Goal: Task Accomplishment & Management: Complete application form

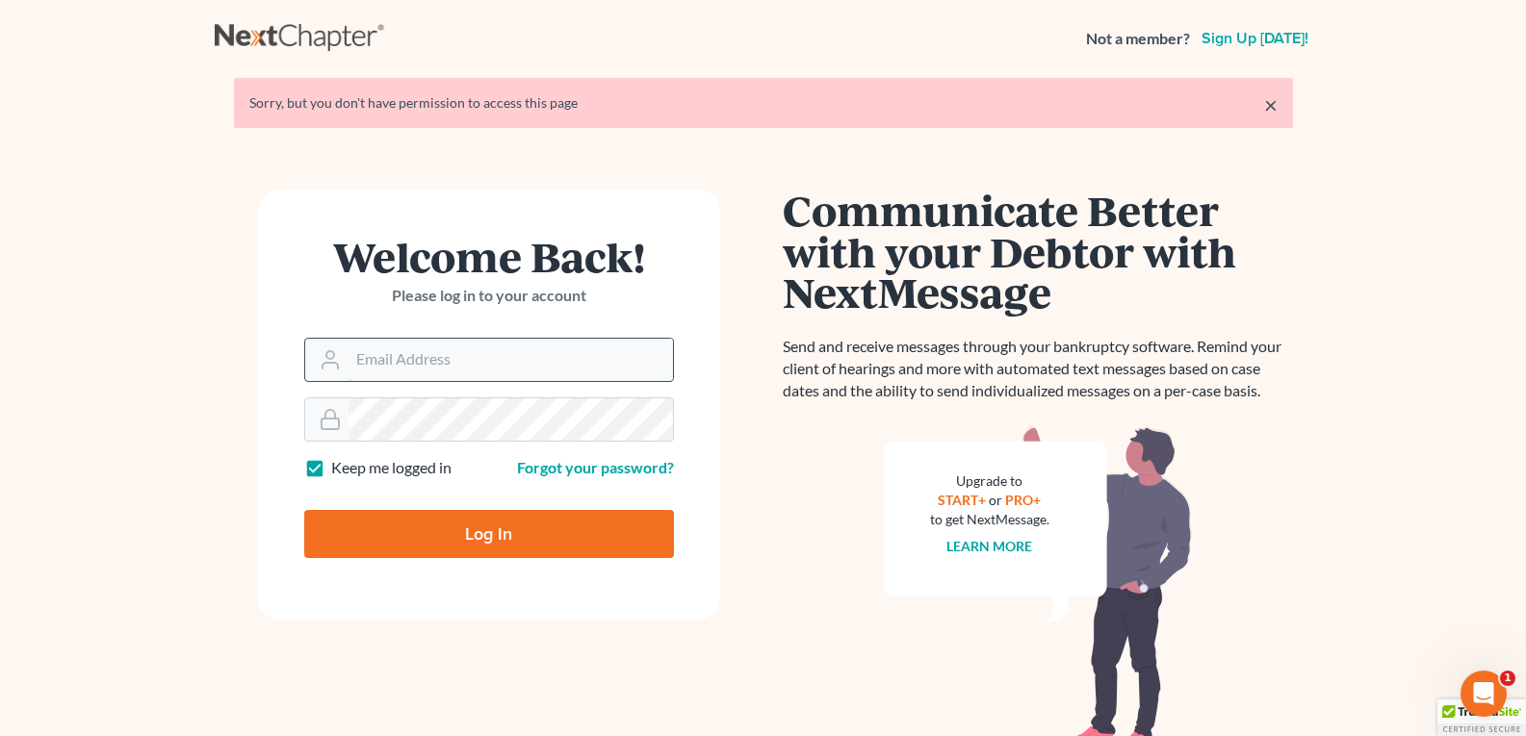
click at [423, 359] on input "Email Address" at bounding box center [510, 360] width 324 height 42
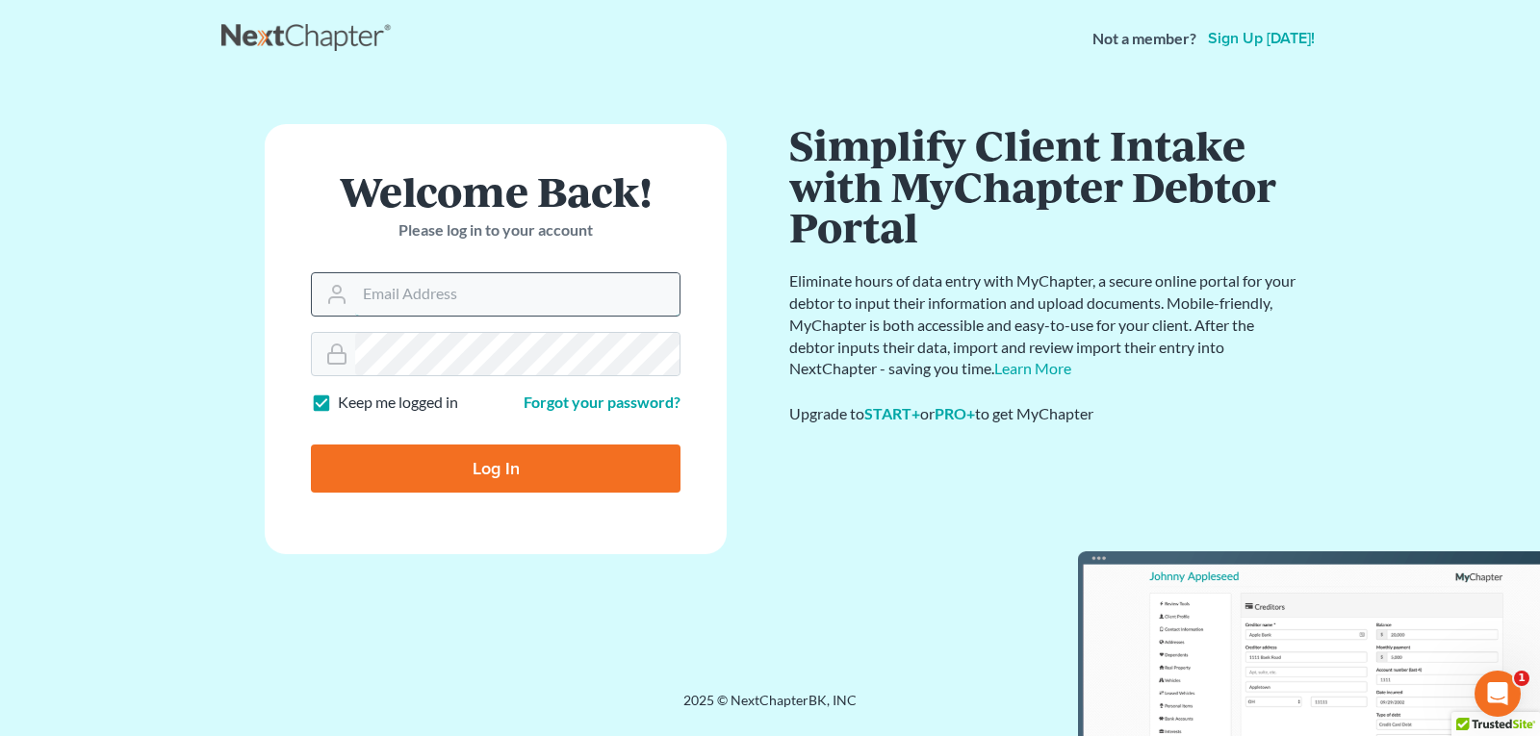
type input "[EMAIL_ADDRESS][DOMAIN_NAME]"
click at [539, 482] on input "Log In" at bounding box center [496, 469] width 370 height 48
type input "Thinking..."
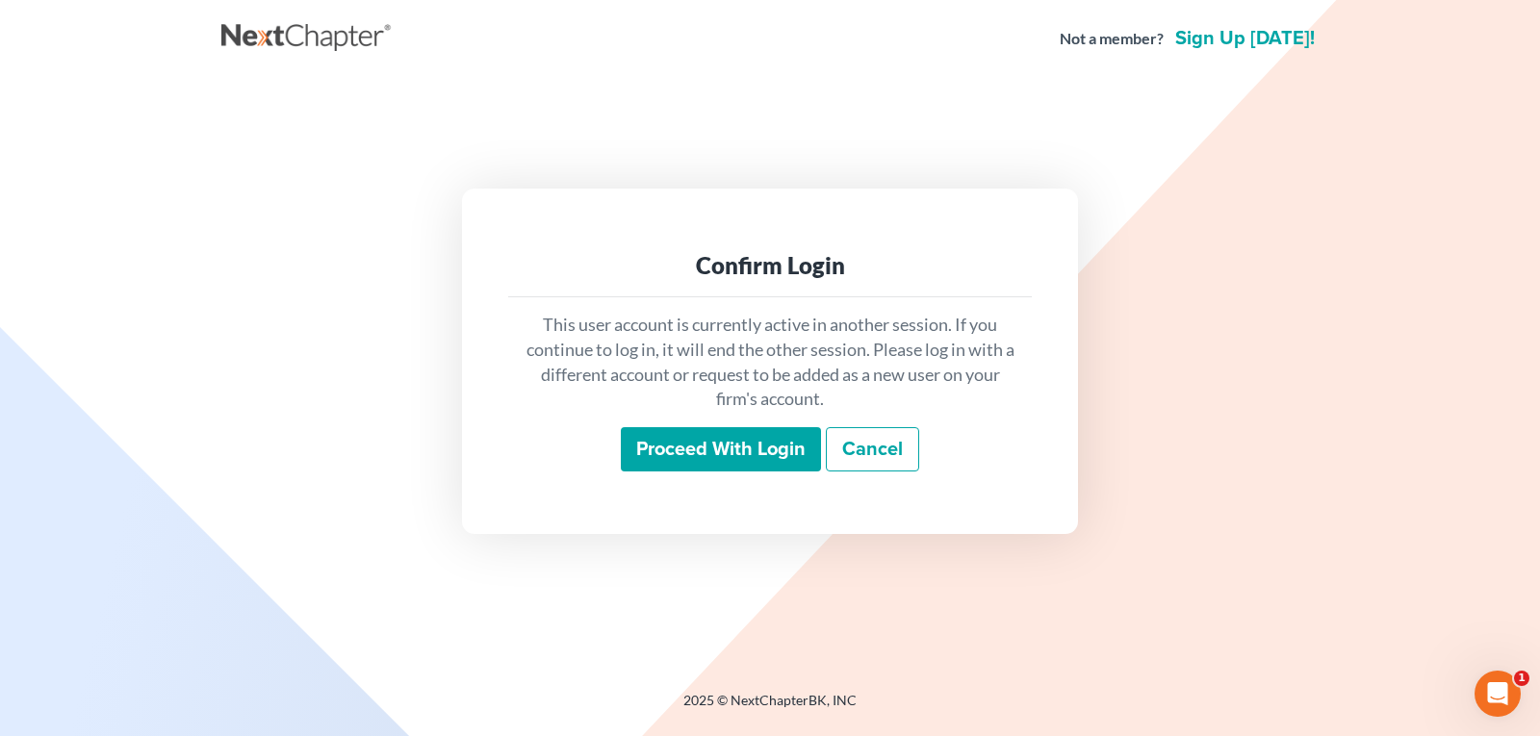
click at [724, 448] on input "Proceed with login" at bounding box center [721, 449] width 200 height 44
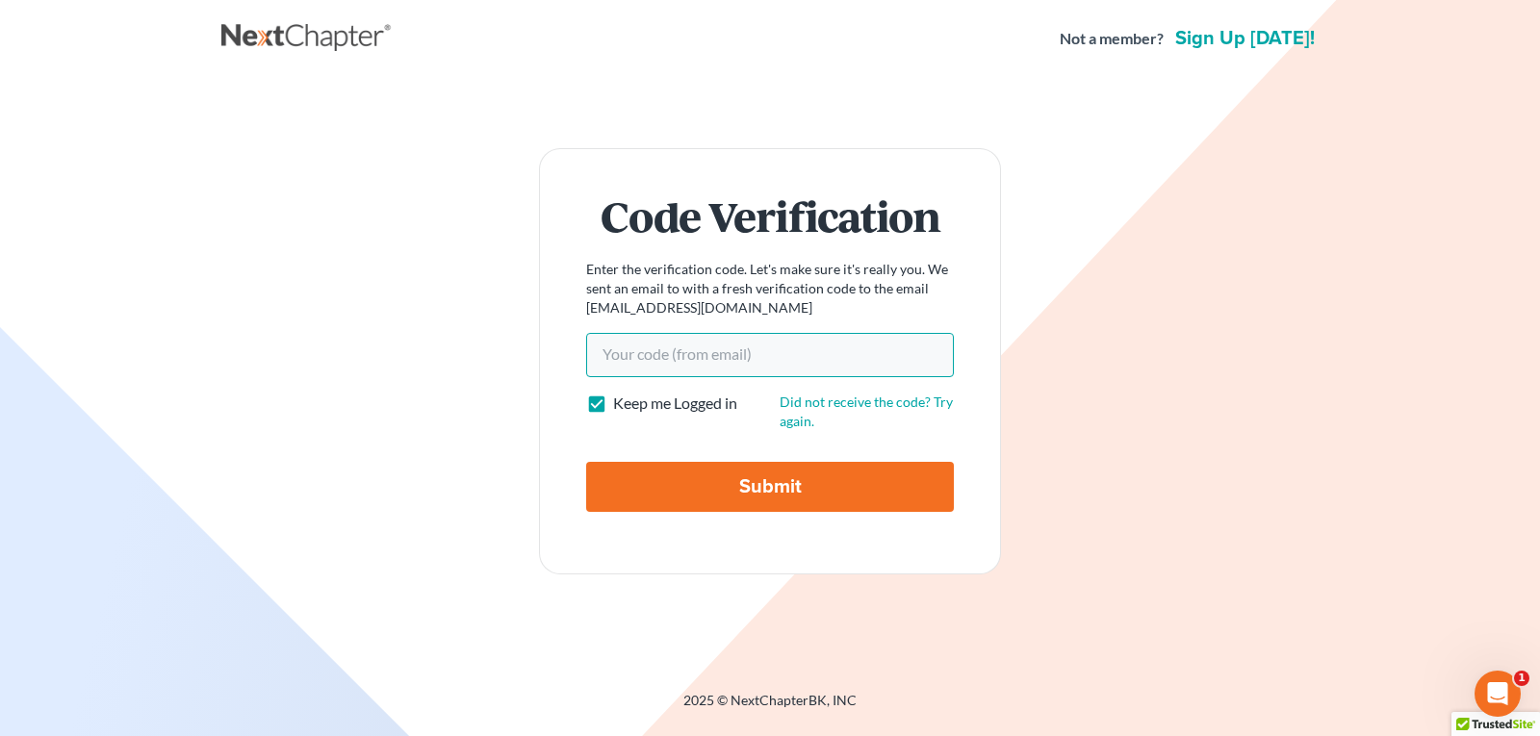
click at [727, 352] on input "Your code(from email)" at bounding box center [770, 355] width 368 height 44
paste input "445b5f"
type input "445b5f"
click at [782, 469] on input "Submit" at bounding box center [770, 487] width 368 height 50
type input "Thinking..."
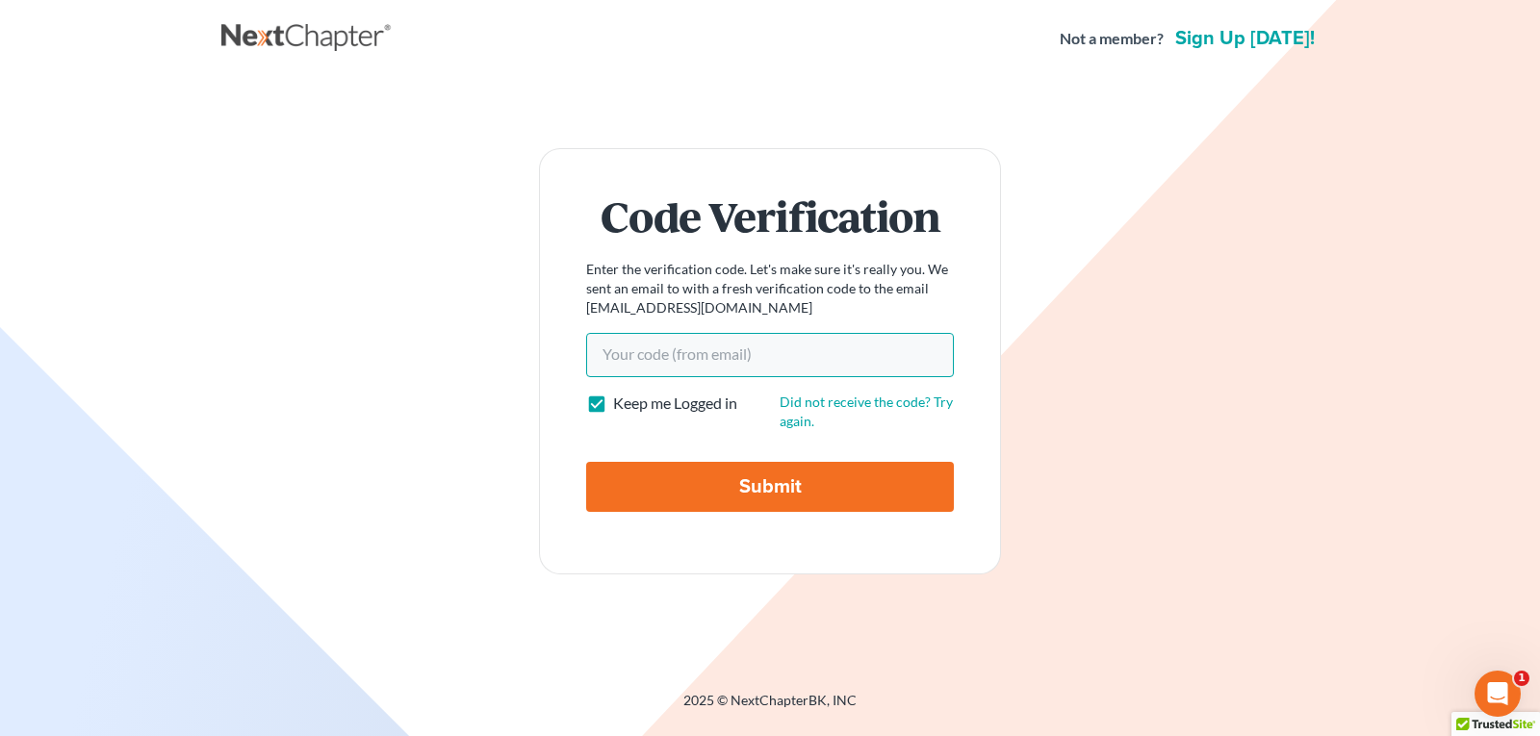
click at [679, 367] on input "Your code(from email)" at bounding box center [770, 355] width 368 height 44
paste input "445b5f"
click at [600, 353] on input "445b5f" at bounding box center [770, 355] width 368 height 44
type input "445b5f"
click at [756, 495] on input "Submit" at bounding box center [770, 487] width 368 height 50
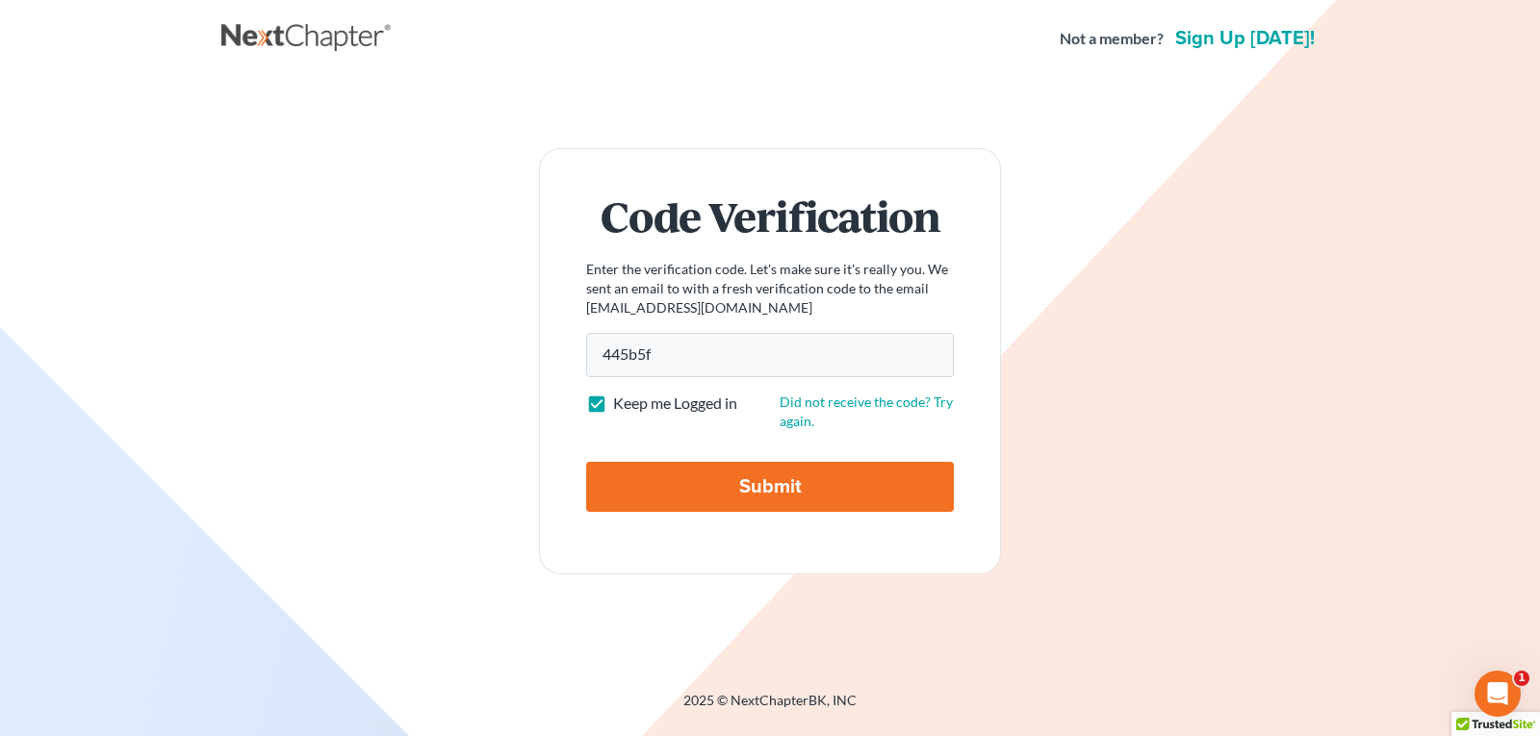
type input "Thinking..."
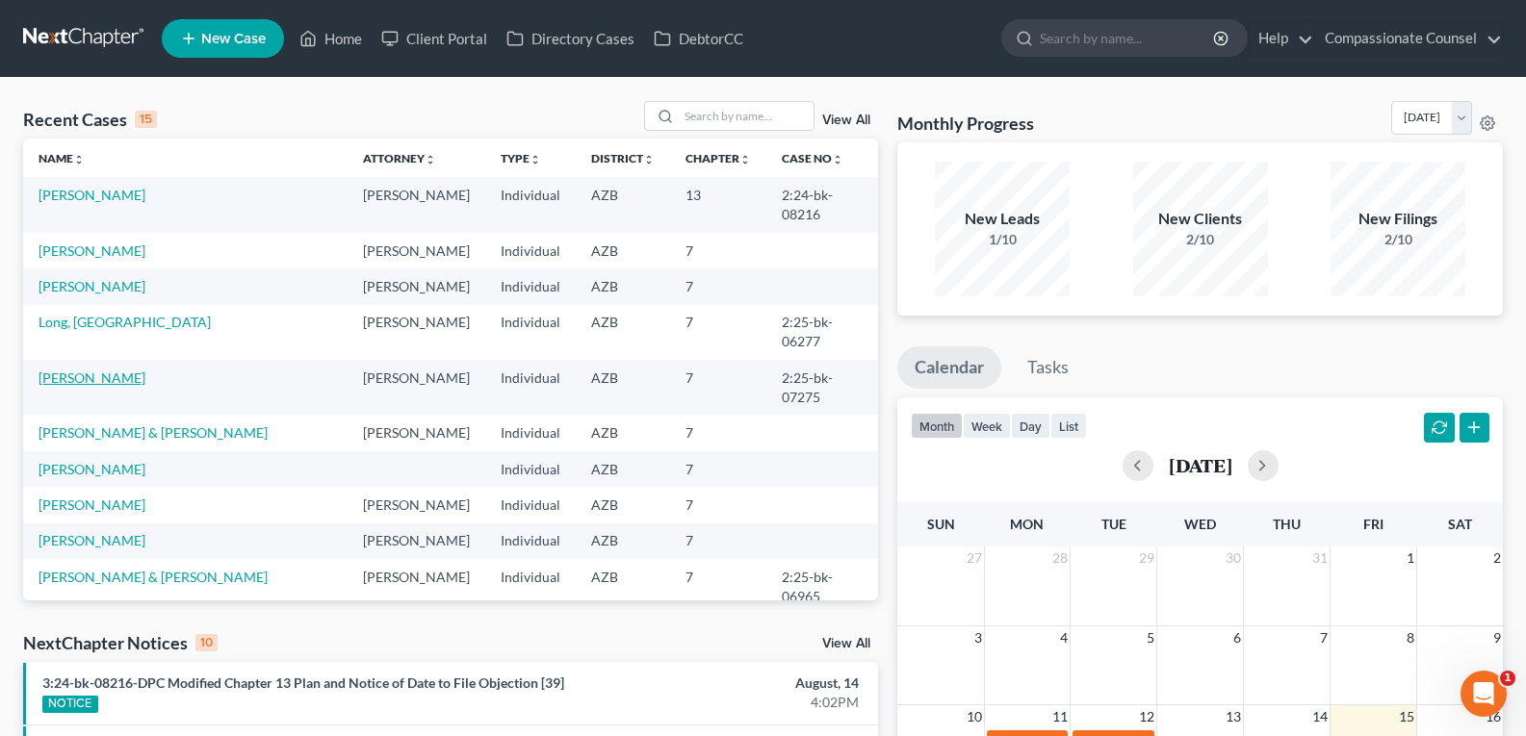
click at [59, 370] on link "Freeman, Timothy" at bounding box center [92, 378] width 107 height 16
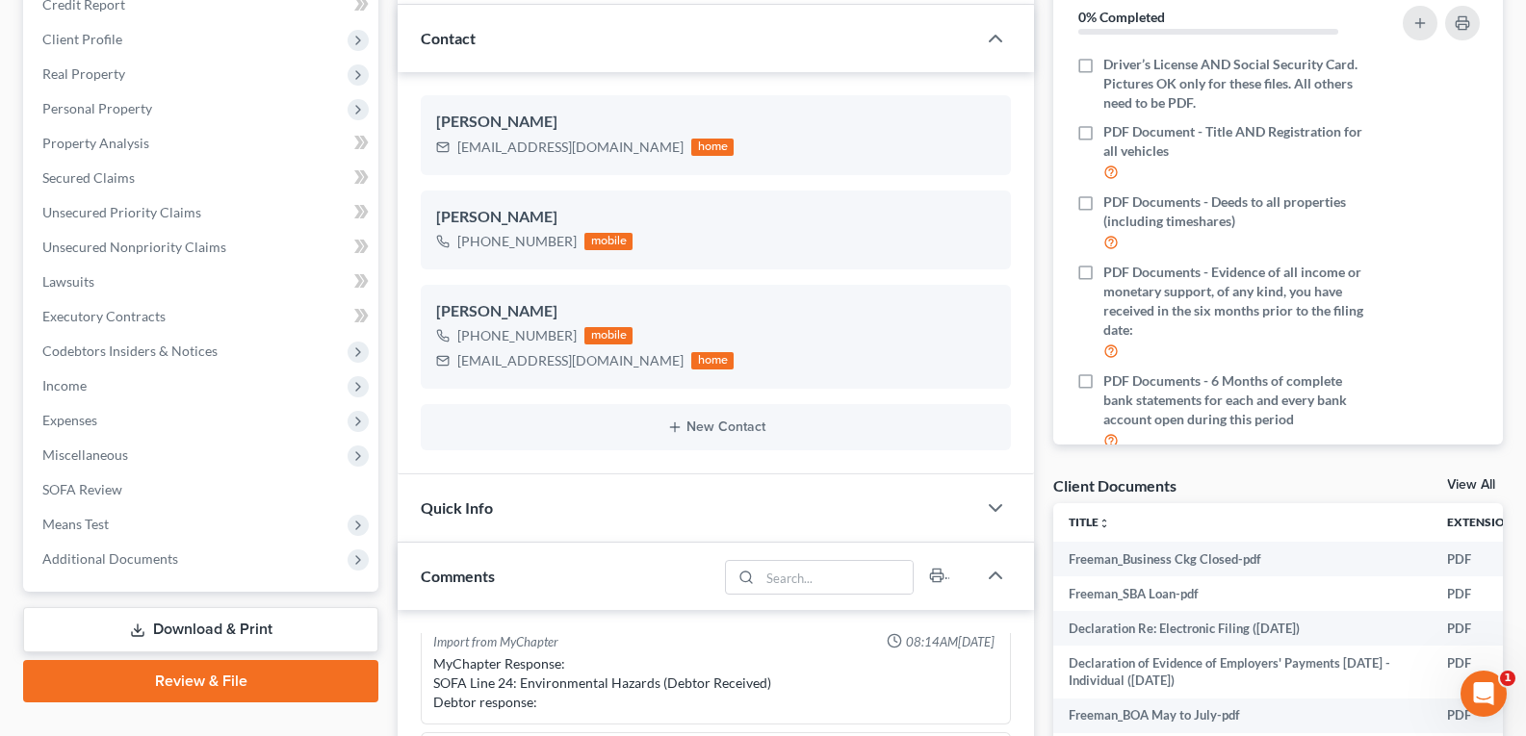
scroll to position [250, 0]
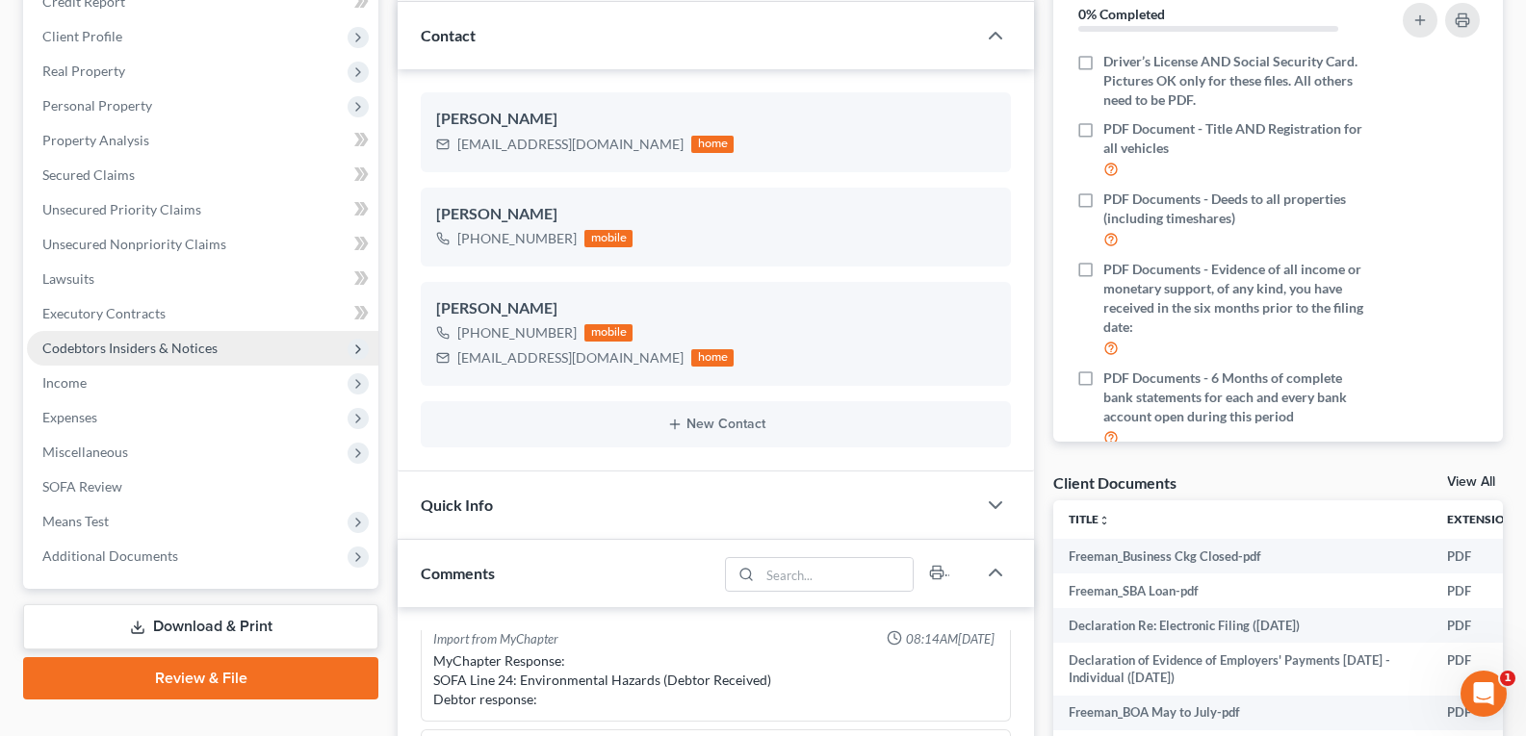
click at [90, 343] on span "Codebtors Insiders & Notices" at bounding box center [129, 348] width 175 height 16
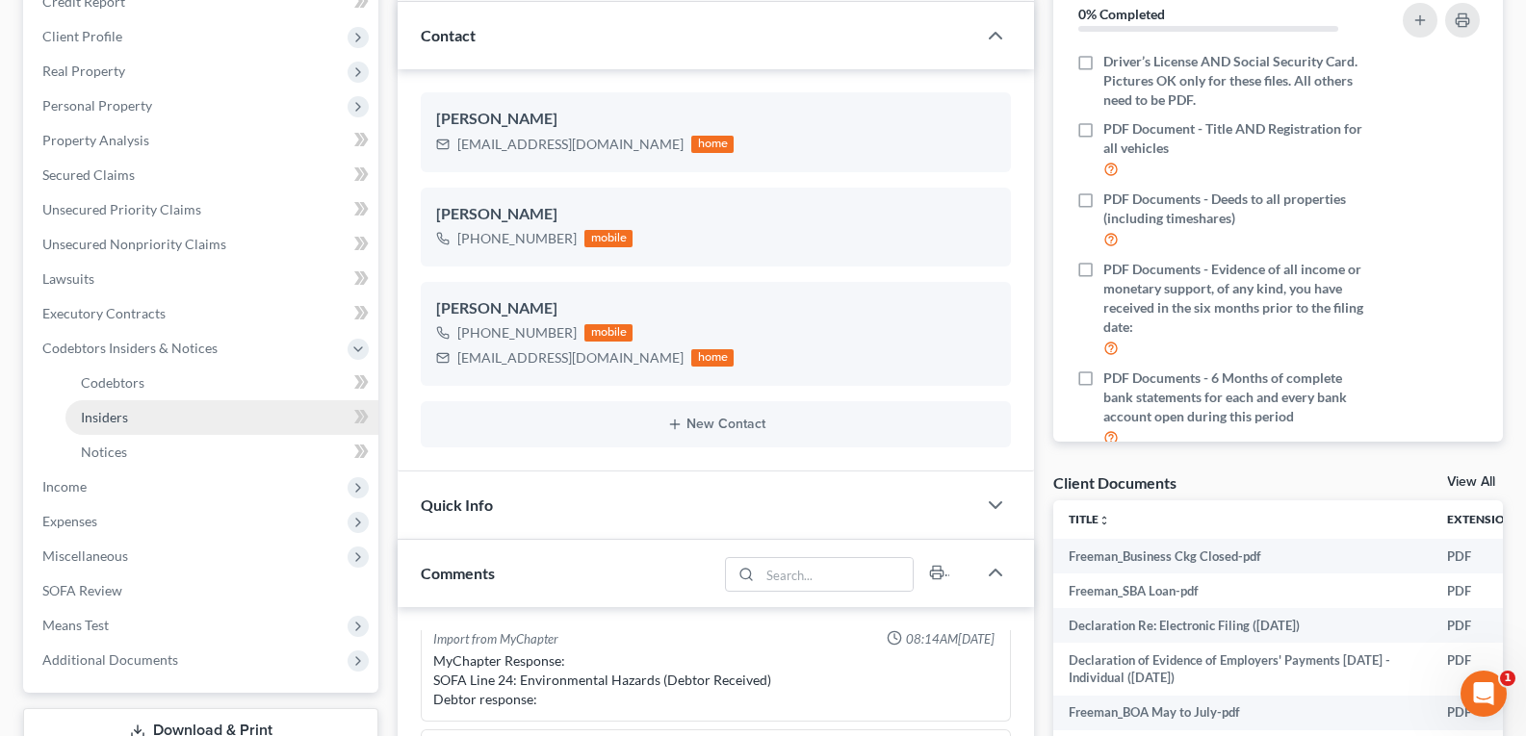
click at [103, 426] on link "Insiders" at bounding box center [221, 417] width 313 height 35
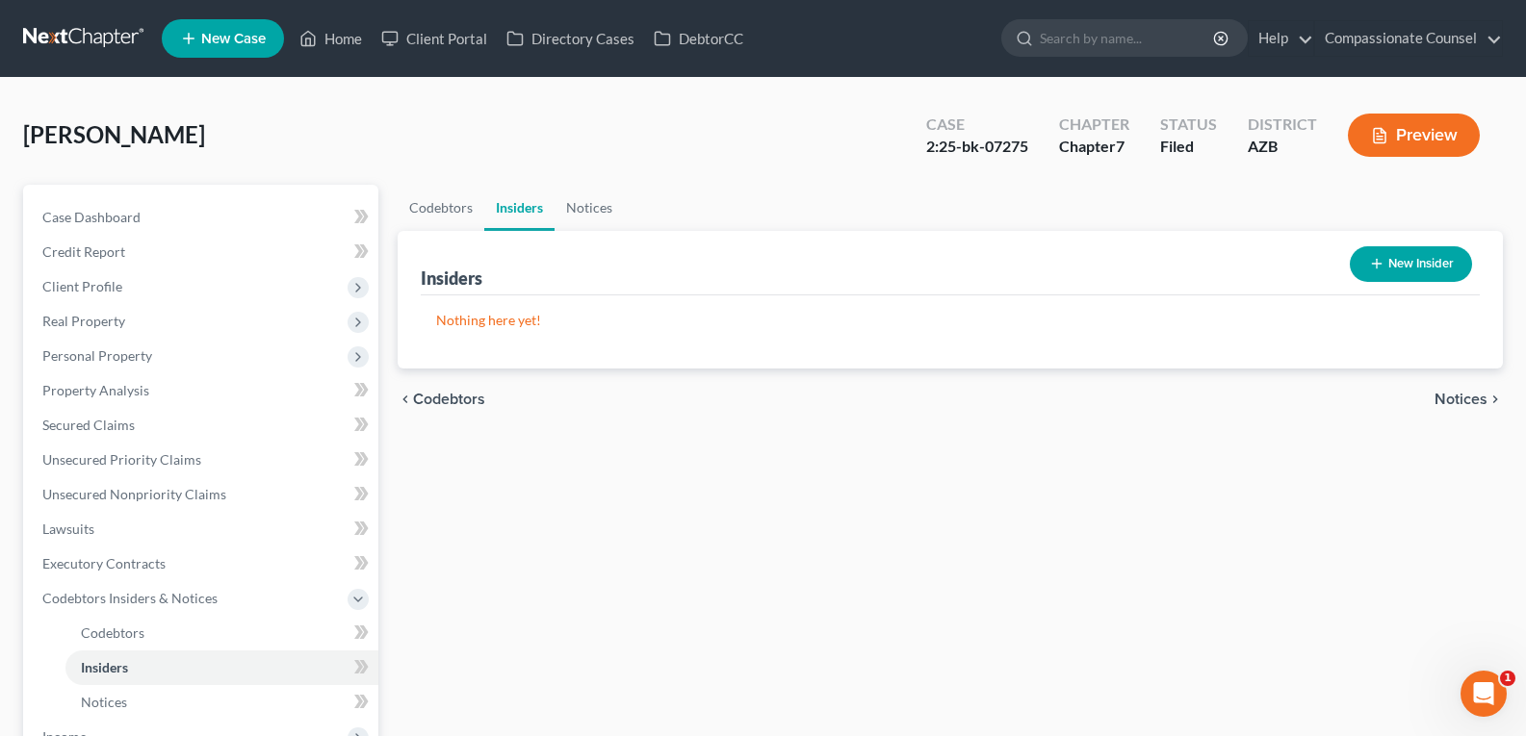
click at [1407, 268] on button "New Insider" at bounding box center [1411, 264] width 122 height 36
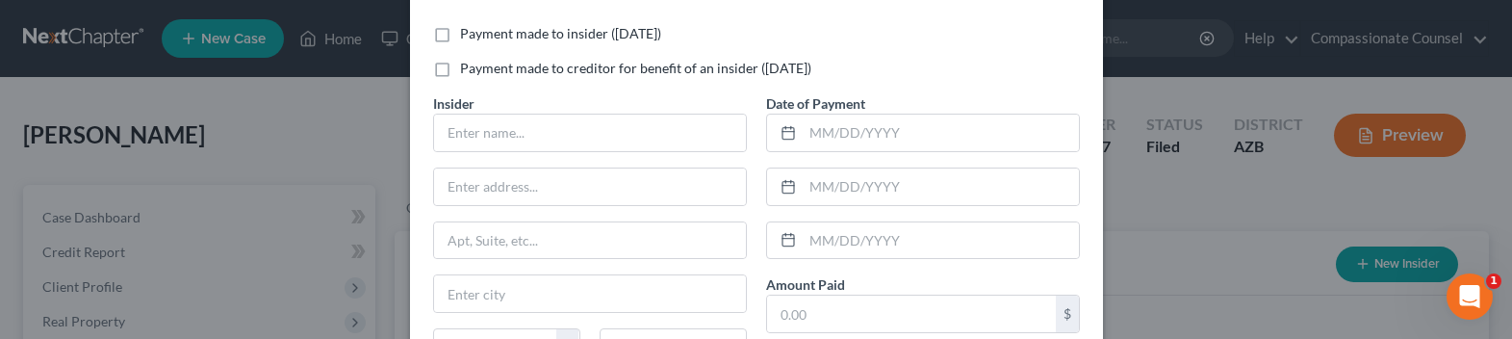
scroll to position [66, 0]
click at [545, 117] on input "text" at bounding box center [590, 131] width 312 height 37
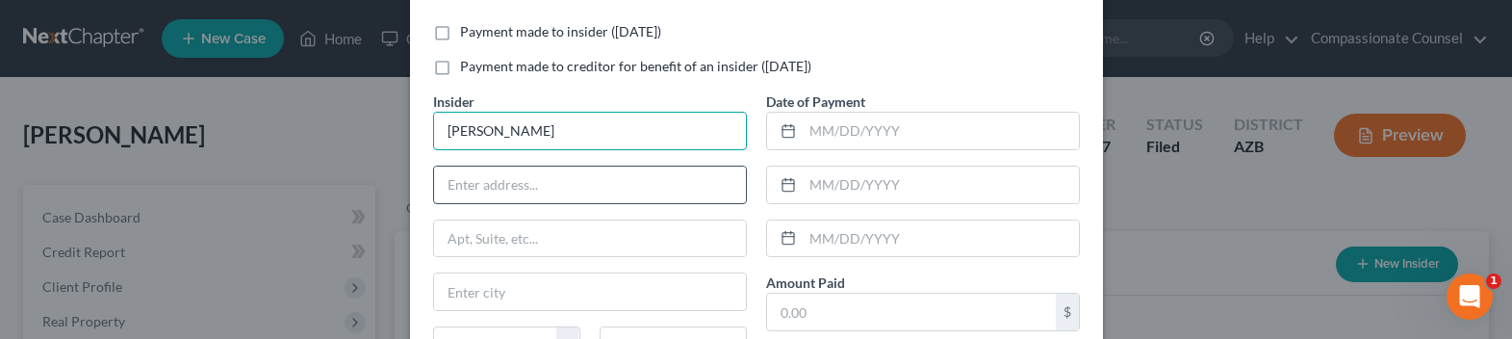
type input "Valentin Regneantu"
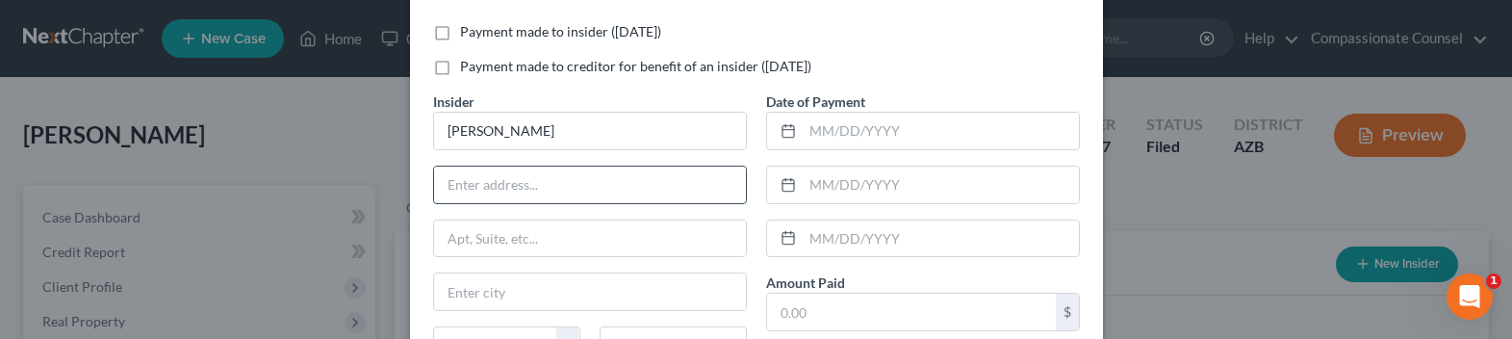
click at [491, 188] on input "text" at bounding box center [590, 185] width 312 height 37
type input "23774 N Midlothian Rd"
click at [454, 296] on input "text" at bounding box center [590, 291] width 312 height 37
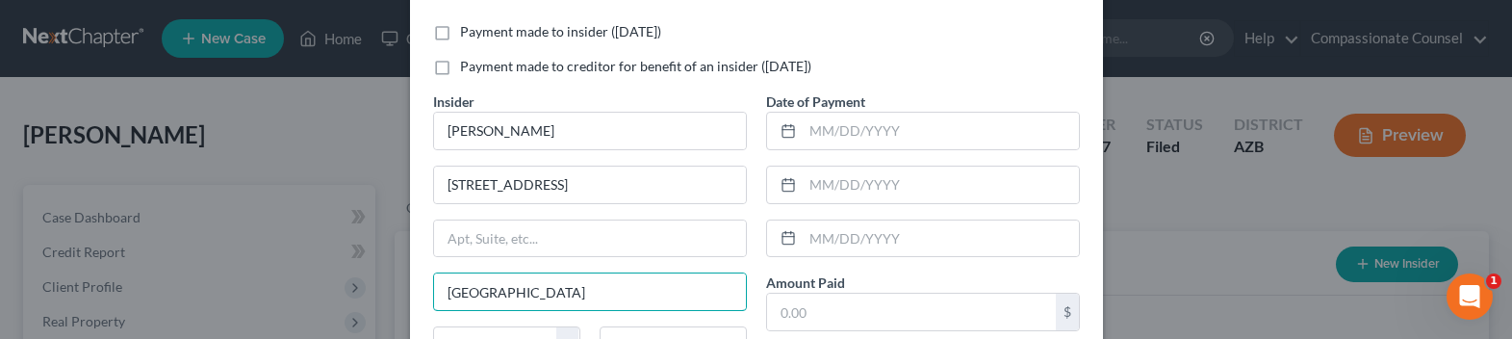
type input "Lake Zurich"
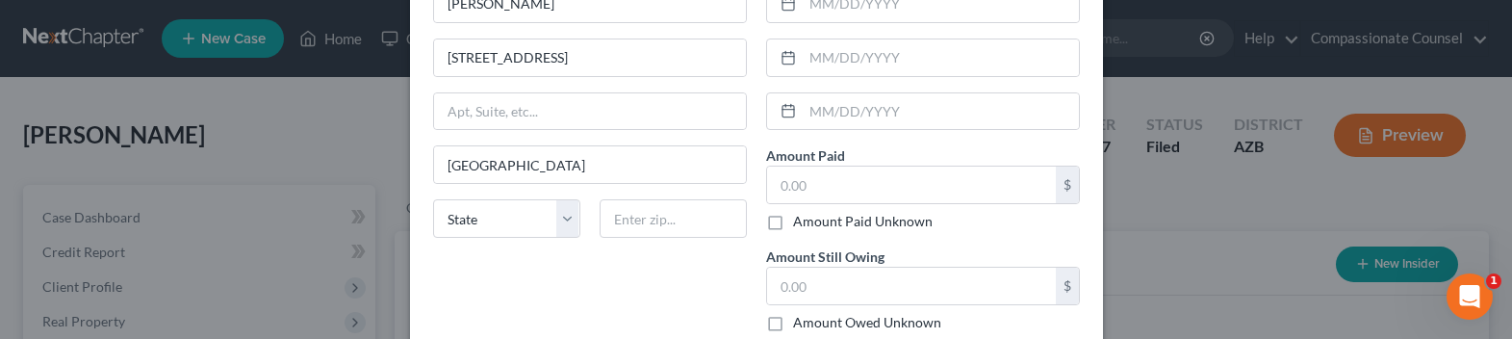
scroll to position [200, 0]
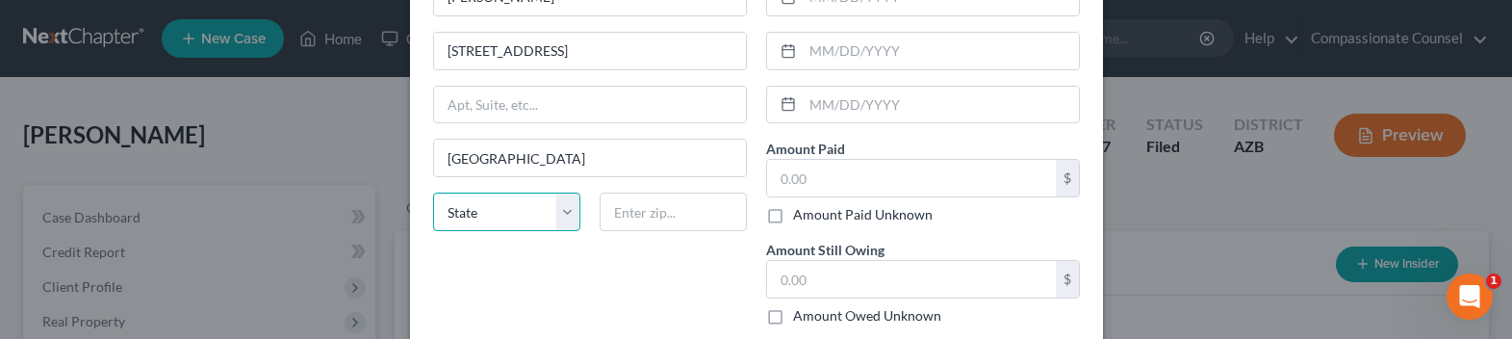
click at [562, 220] on select "State AL AK AR AZ CA CO CT DE DC FL GA GU HI ID IL IN IA KS KY LA ME MD MA MI M…" at bounding box center [506, 212] width 147 height 39
select select "14"
click at [433, 193] on select "State AL AK AR AZ CA CO CT DE DC FL GA GU HI ID IL IN IA KS KY LA ME MD MA MI M…" at bounding box center [506, 212] width 147 height 39
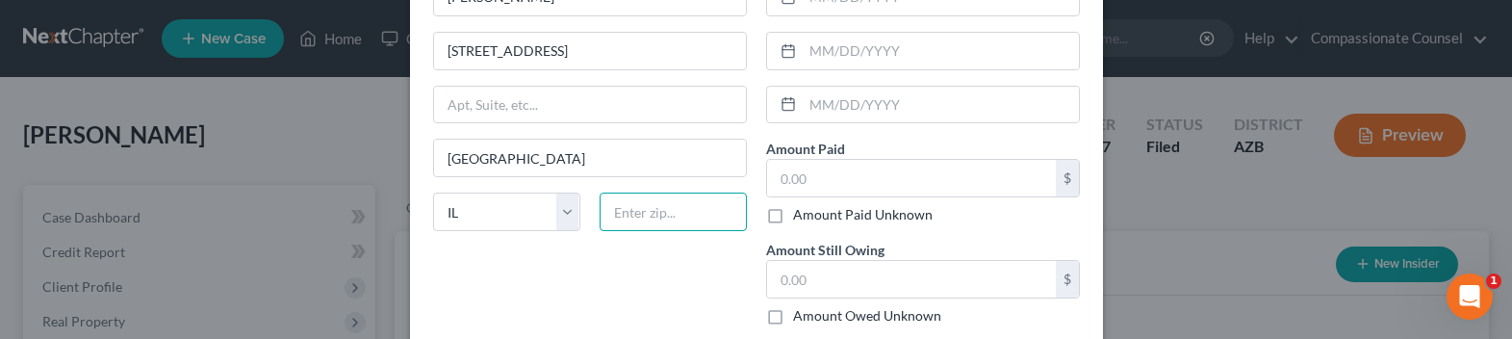
click at [627, 223] on input "text" at bounding box center [673, 212] width 147 height 39
type input "60047"
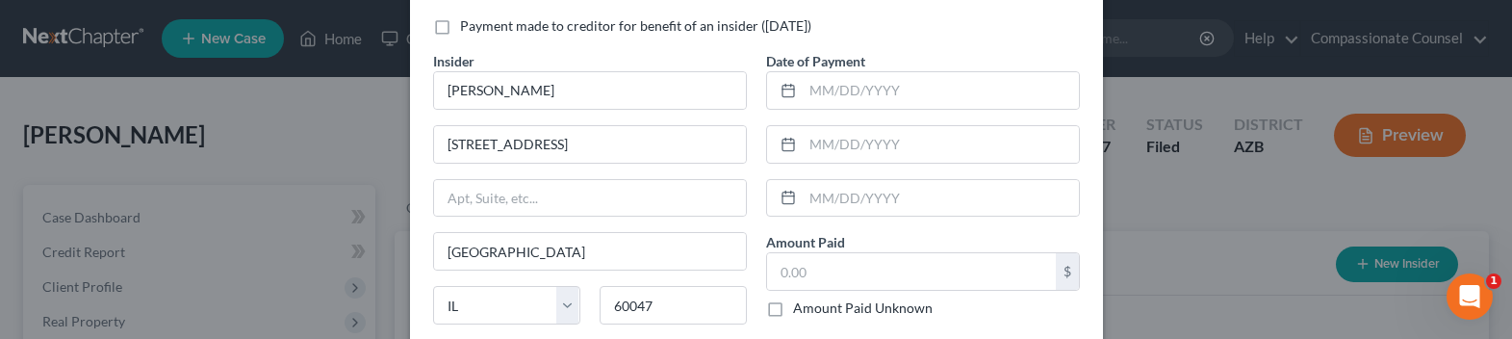
scroll to position [90, 0]
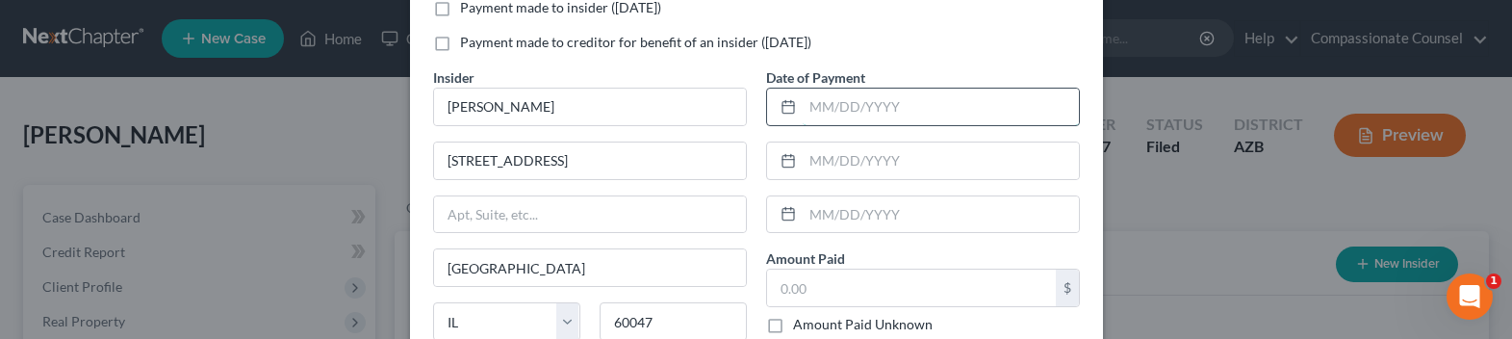
click at [820, 116] on input "text" at bounding box center [941, 107] width 276 height 37
type input "08/01/2025"
click at [813, 160] on input "text" at bounding box center [941, 160] width 276 height 37
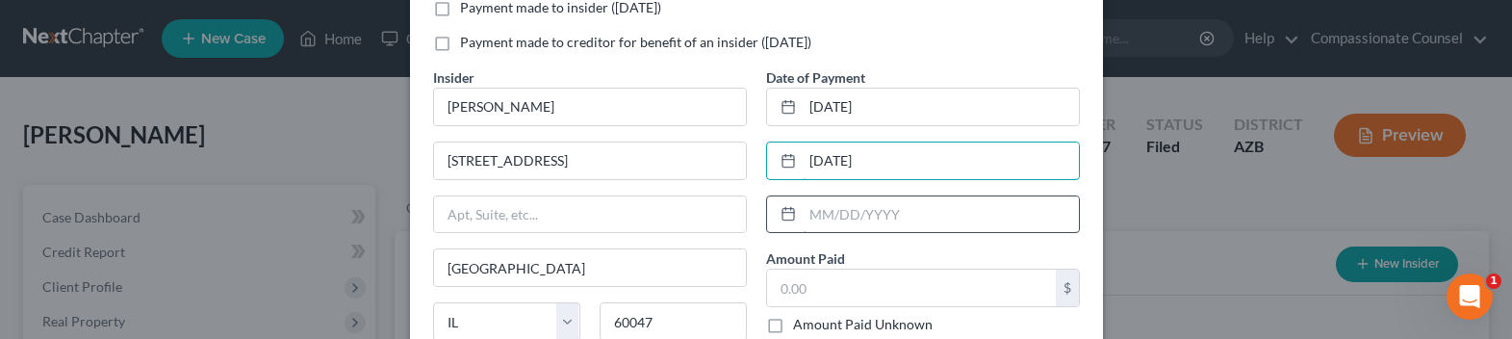
type input "06/01/2025"
click at [814, 213] on input "text" at bounding box center [941, 214] width 276 height 37
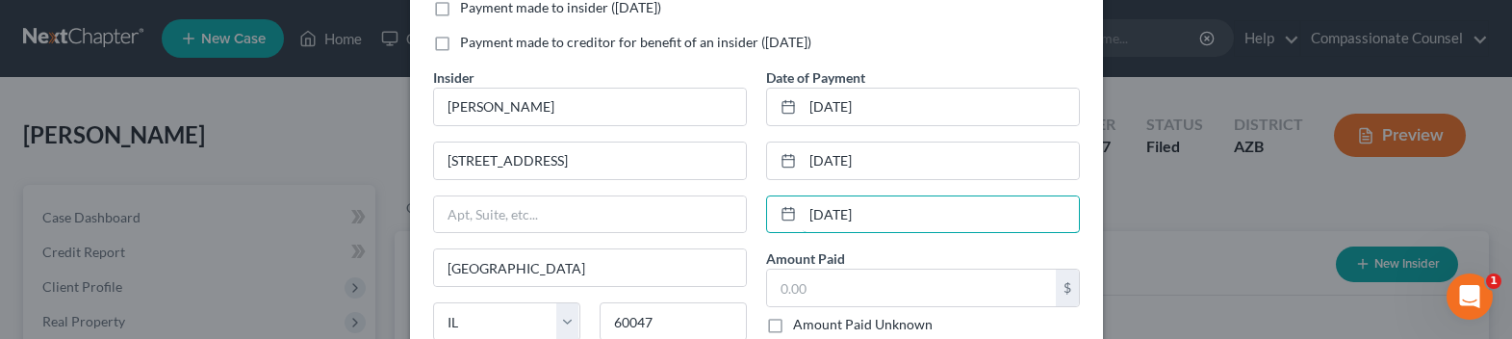
type input "05/01/2025"
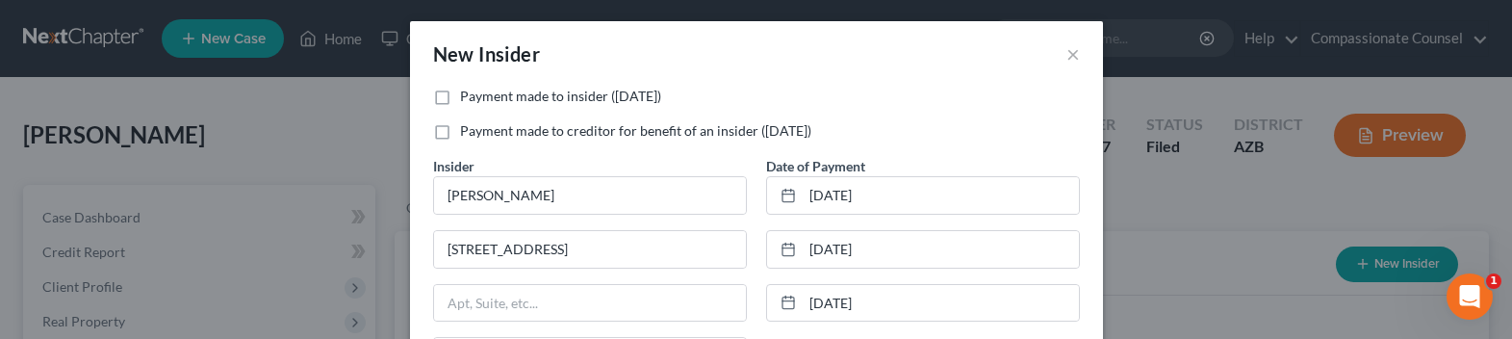
scroll to position [0, 0]
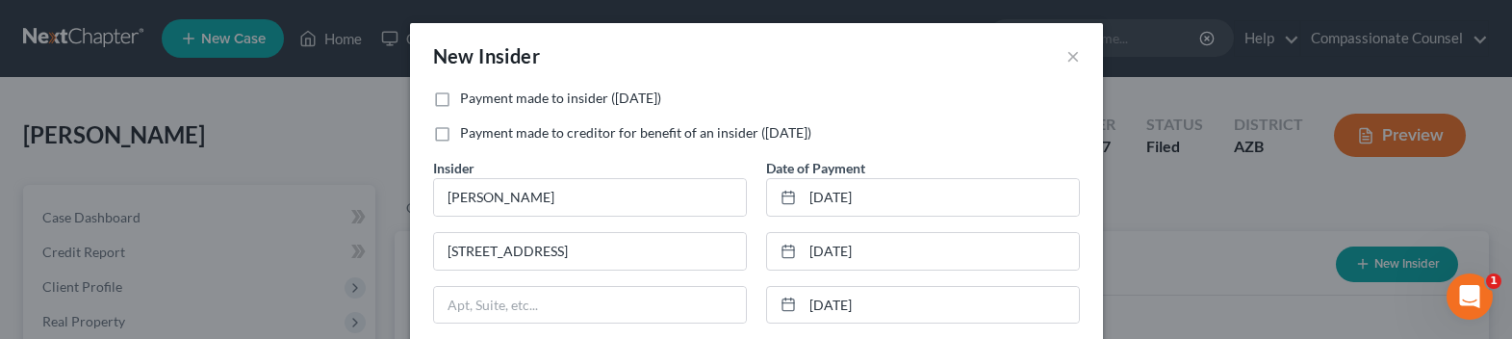
click at [460, 100] on label "Payment made to insider (within 1 year)" at bounding box center [560, 98] width 201 height 19
click at [468, 100] on input "Payment made to insider (within 1 year)" at bounding box center [474, 95] width 13 height 13
checkbox input "true"
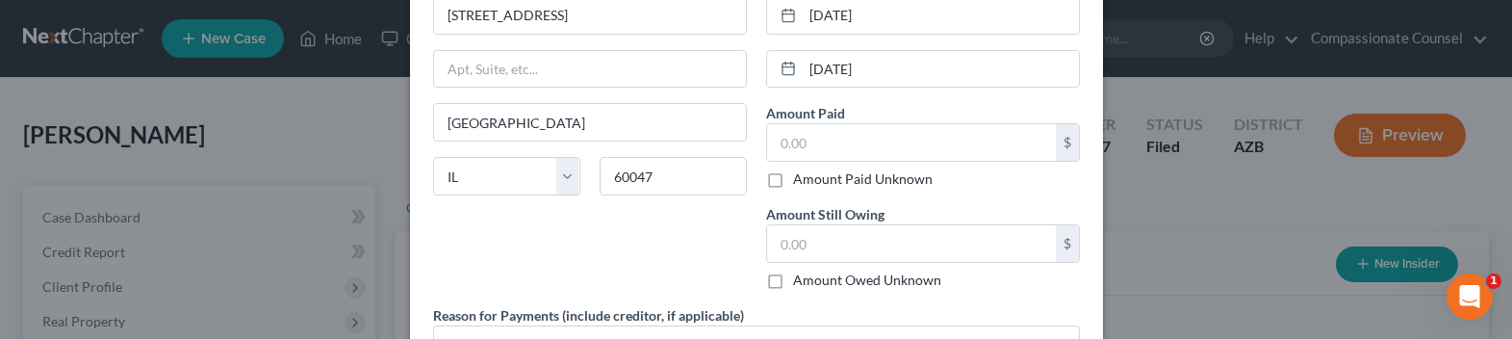
scroll to position [174, 0]
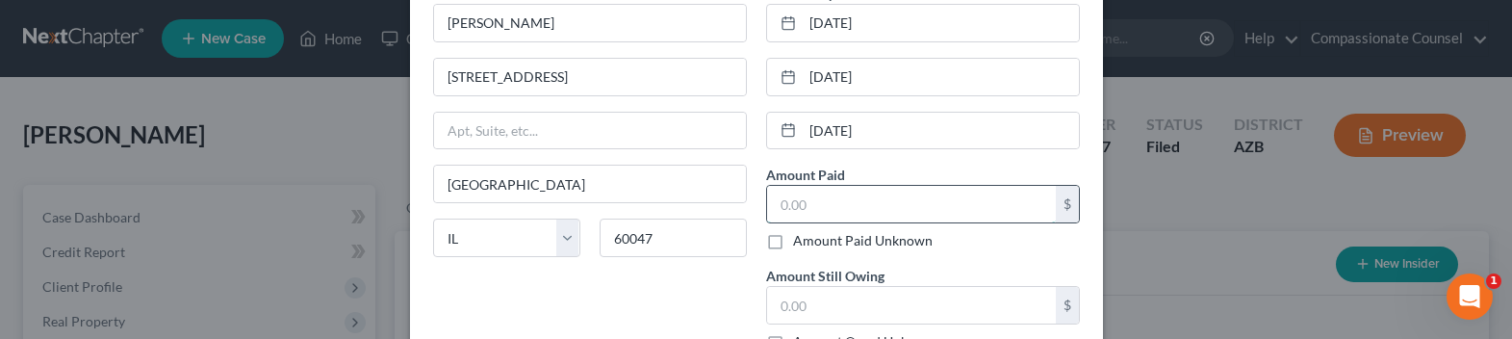
click at [794, 196] on input "text" at bounding box center [911, 204] width 289 height 37
type input "8,730.00"
click at [816, 303] on input "text" at bounding box center [911, 305] width 289 height 37
click at [811, 301] on input "text" at bounding box center [911, 305] width 289 height 37
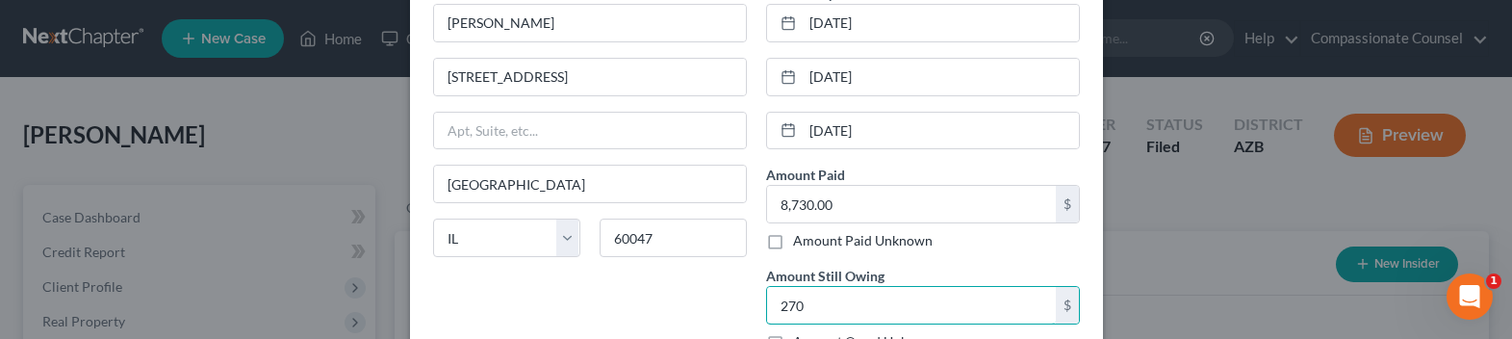
type input "270"
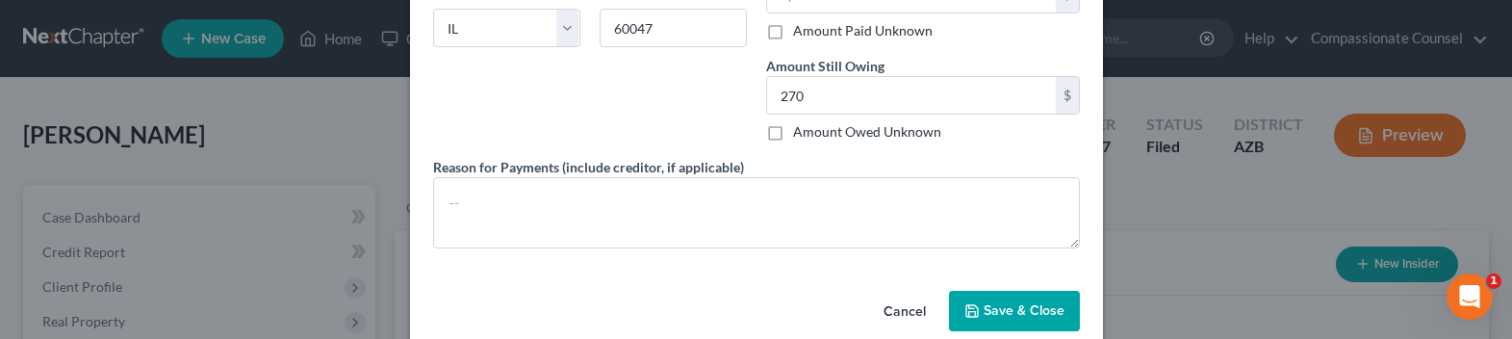
scroll to position [389, 0]
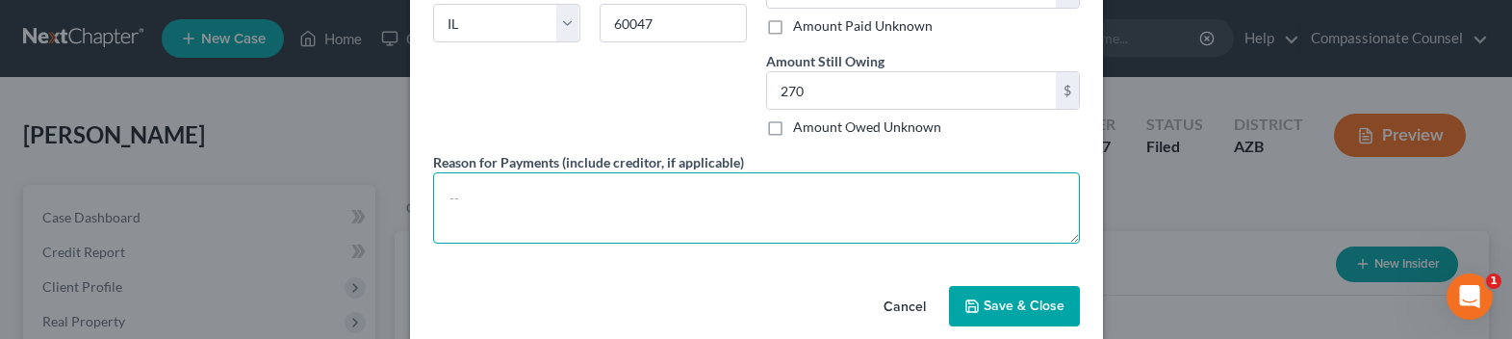
click at [493, 182] on textarea at bounding box center [756, 207] width 647 height 71
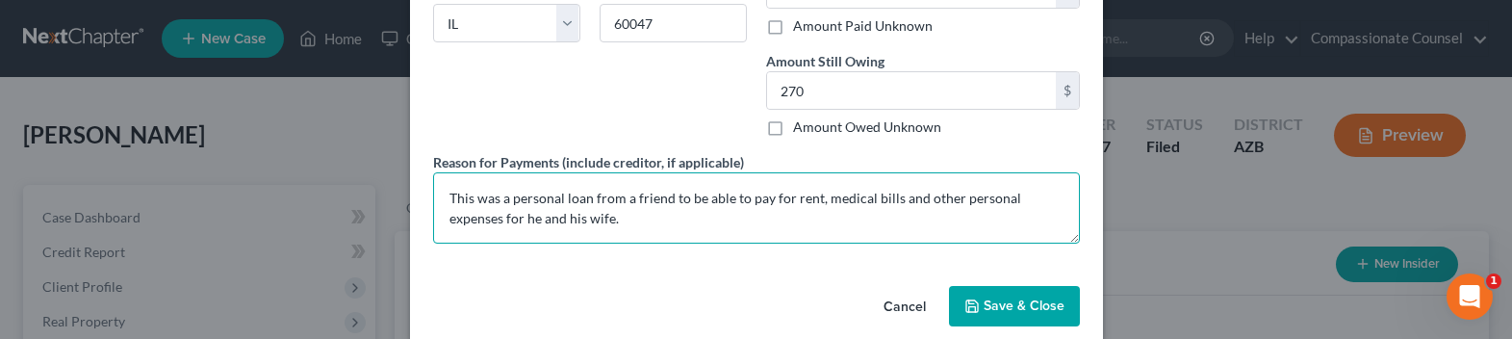
type textarea "This was a personal loan from a friend to be able to pay for rent, medical bill…"
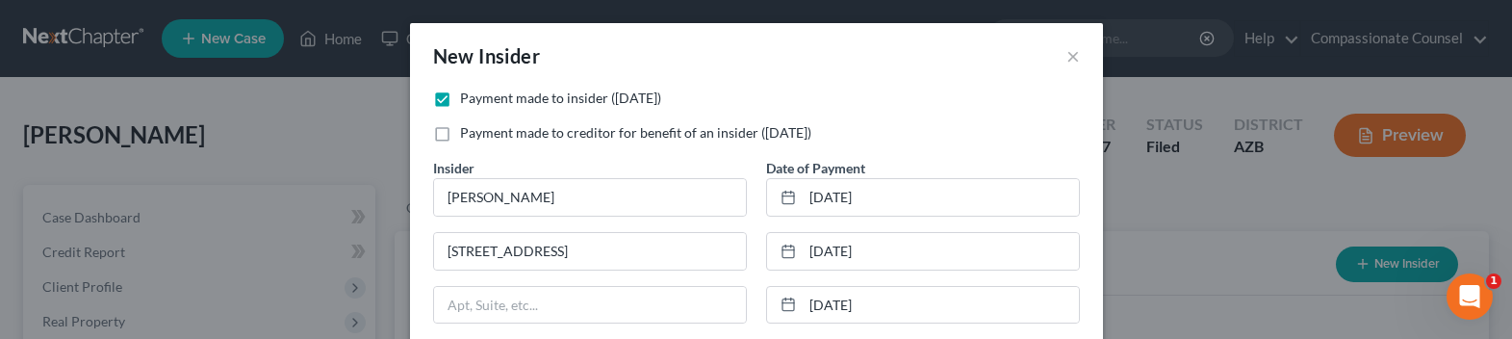
scroll to position [7, 0]
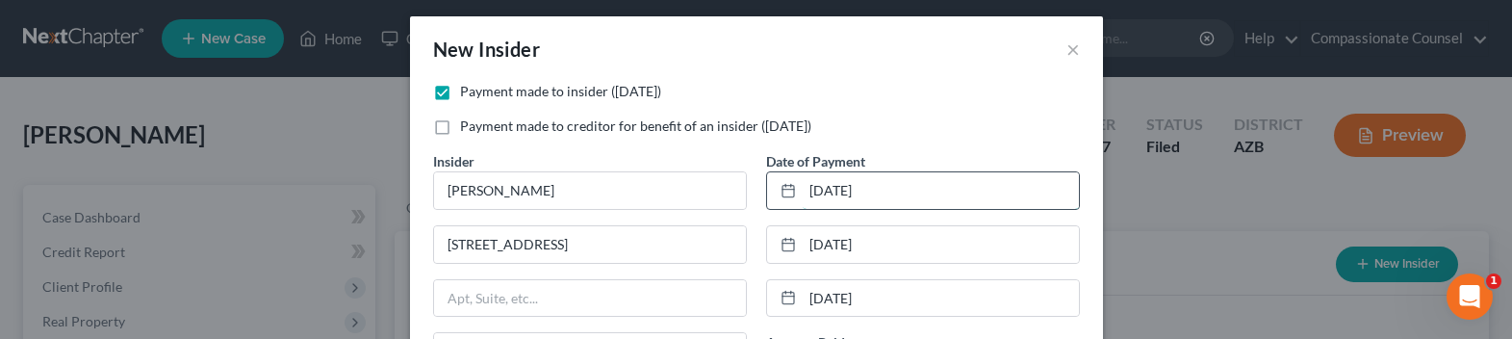
click at [814, 191] on input "08/01/2025" at bounding box center [941, 190] width 276 height 37
type input "01/01/2025"
click at [884, 244] on input "06/01/2025" at bounding box center [941, 244] width 276 height 37
type input "0"
type input "8/1/2025"
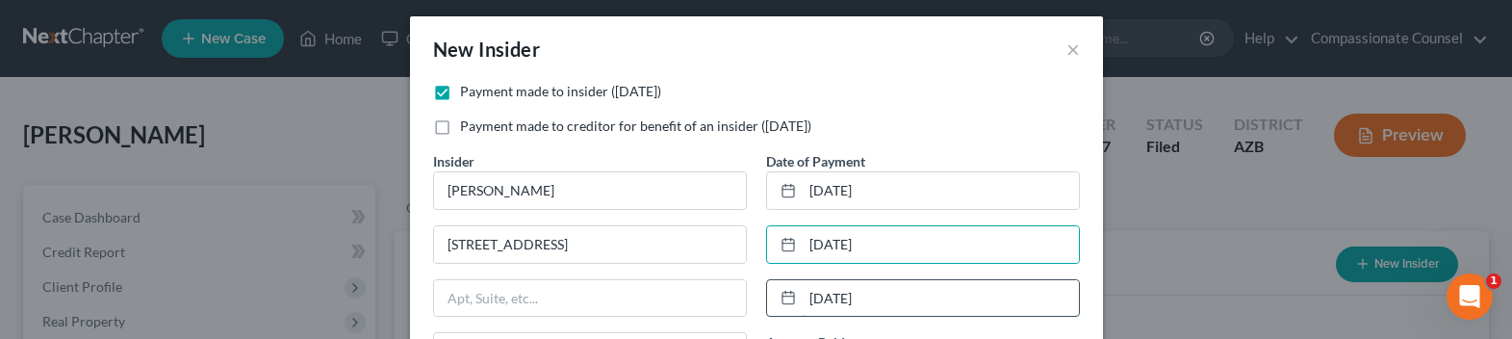
click at [866, 297] on input "05/01/2025" at bounding box center [941, 298] width 276 height 37
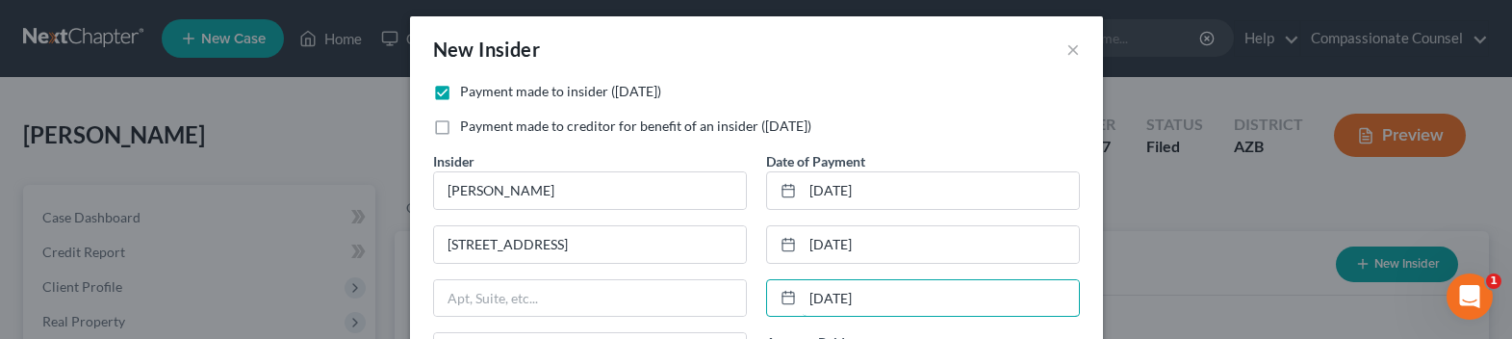
drag, startPoint x: 876, startPoint y: 300, endPoint x: 753, endPoint y: 312, distance: 123.8
click at [757, 312] on div "Date of Payment 01/01/2025 8/1/2025 05/01/2025 Amount Paid 8,730.00 $ Amount Pa…" at bounding box center [923, 342] width 333 height 383
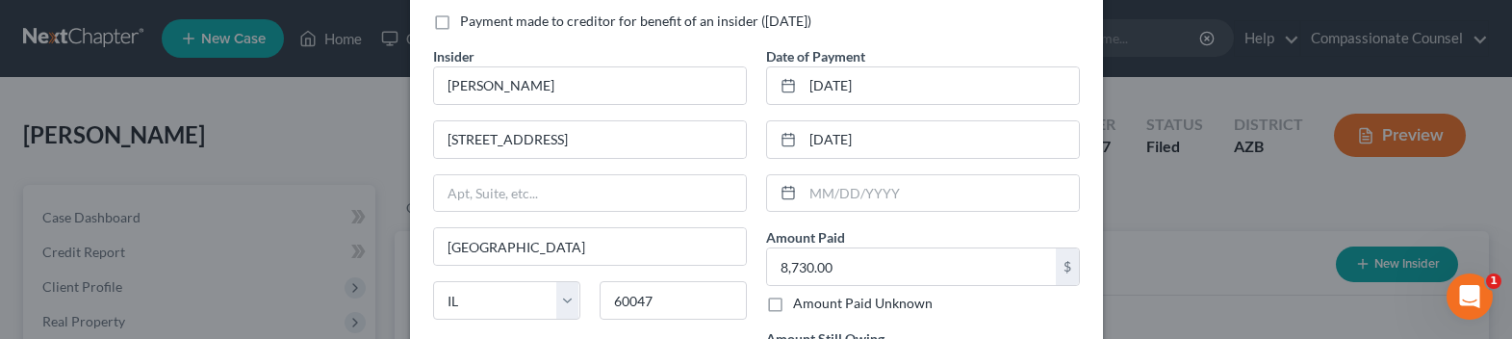
scroll to position [115, 0]
drag, startPoint x: 864, startPoint y: 137, endPoint x: 775, endPoint y: 131, distance: 89.7
click at [775, 131] on div "8/1/2025" at bounding box center [923, 136] width 314 height 39
click at [882, 87] on input "01/01/2025" at bounding box center [941, 82] width 276 height 37
type input "0"
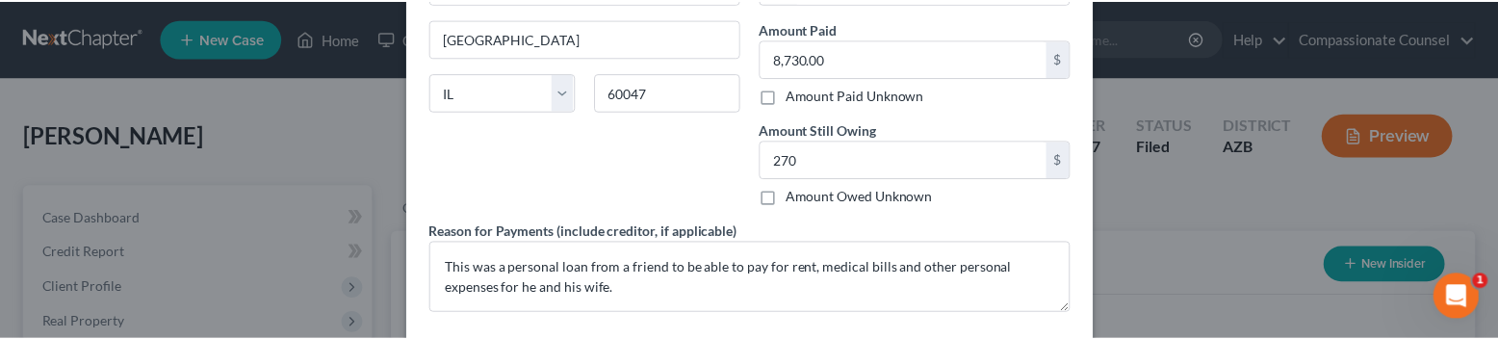
scroll to position [415, 0]
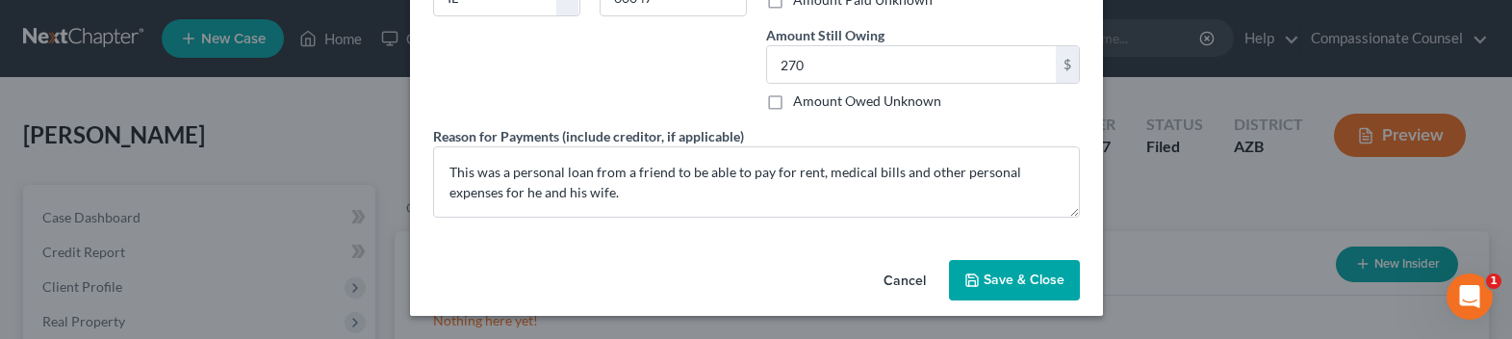
click at [1020, 271] on span "Save & Close" at bounding box center [1024, 279] width 81 height 16
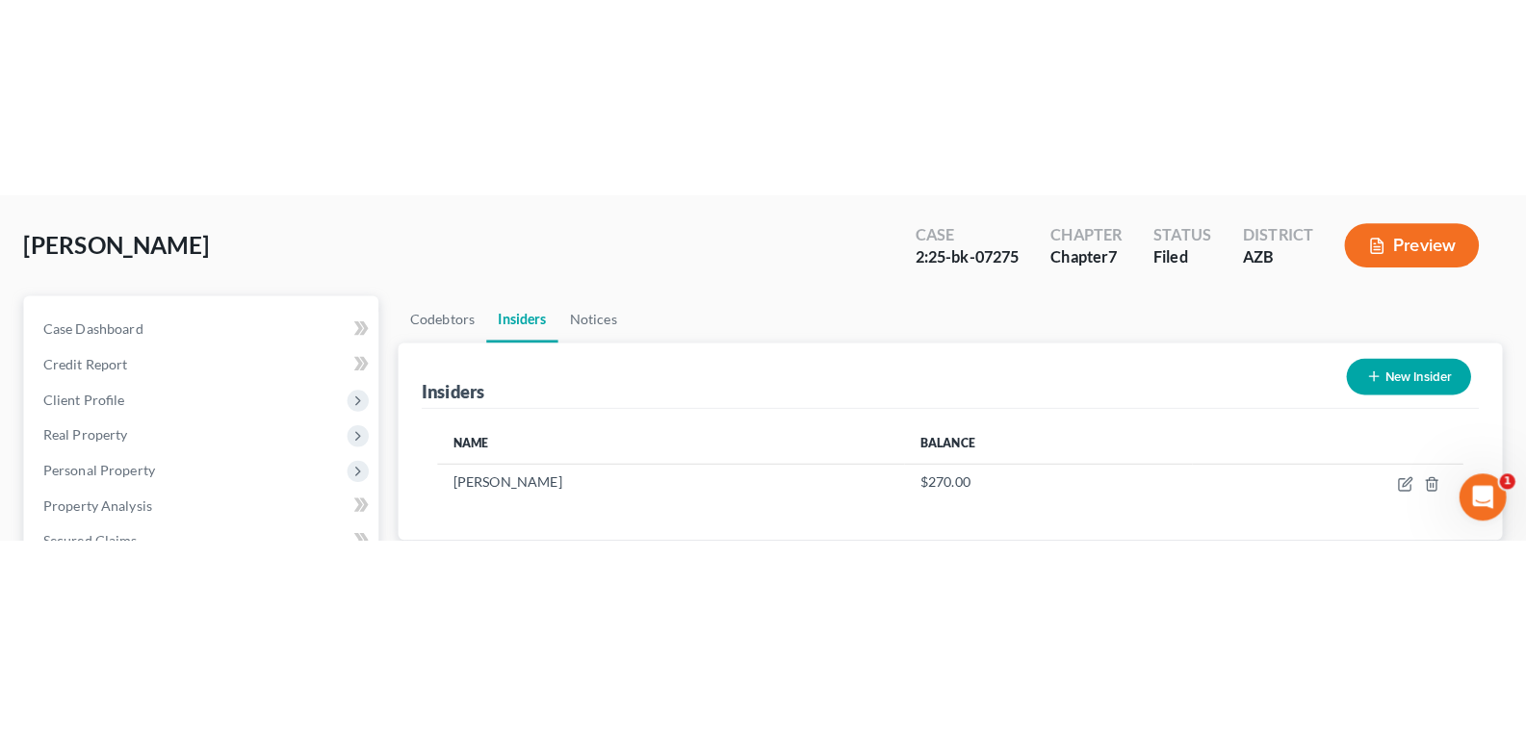
scroll to position [54, 0]
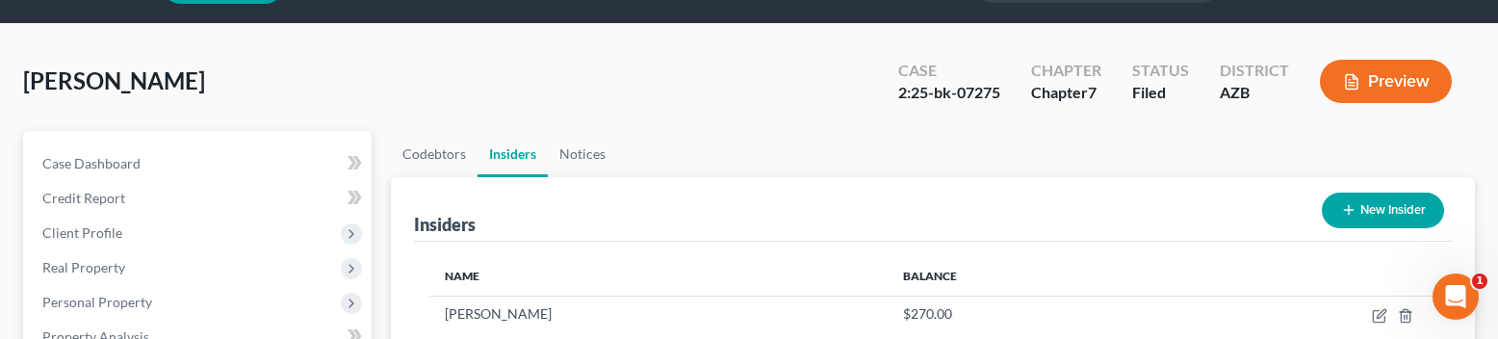
click at [1380, 75] on button "Preview" at bounding box center [1386, 81] width 132 height 43
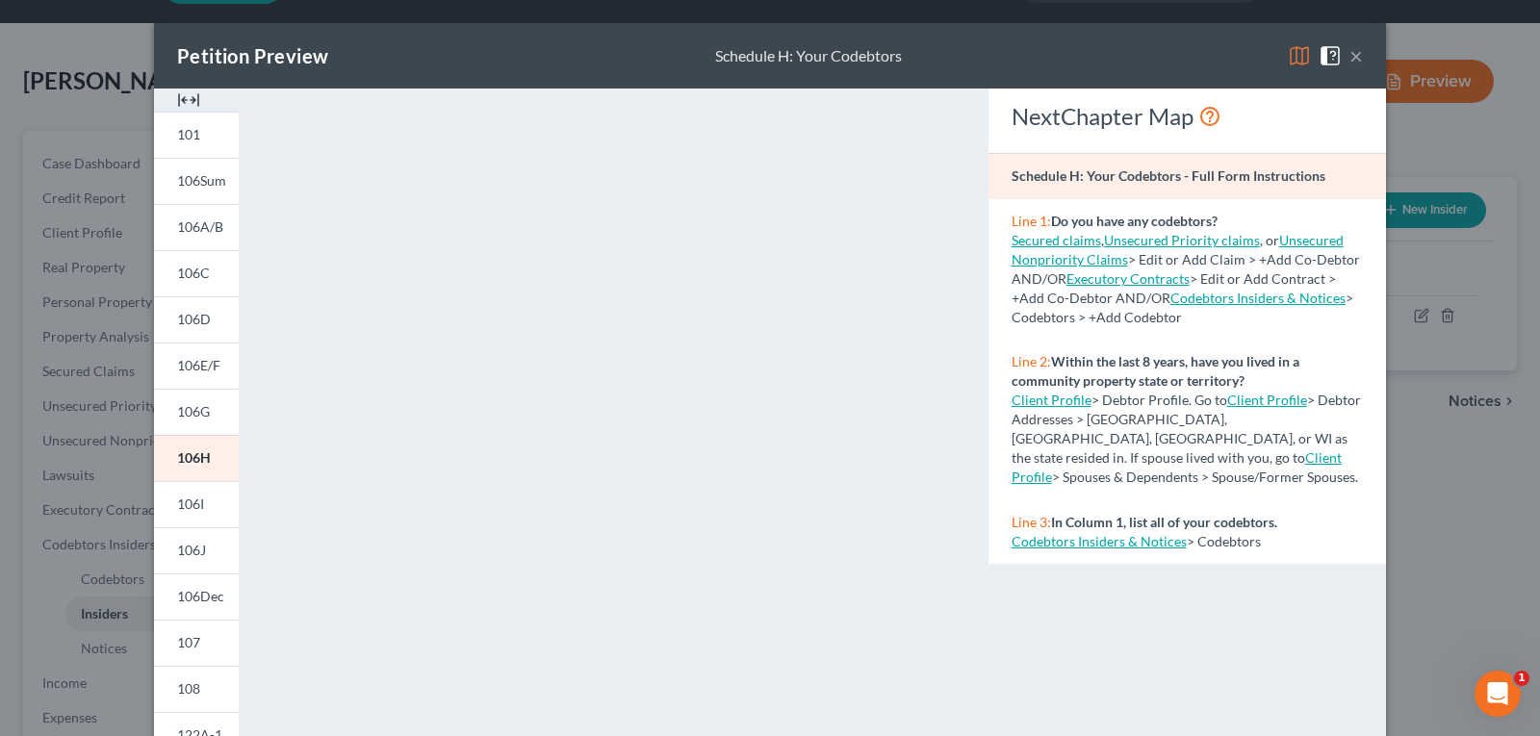
click at [1350, 49] on button "×" at bounding box center [1356, 55] width 13 height 23
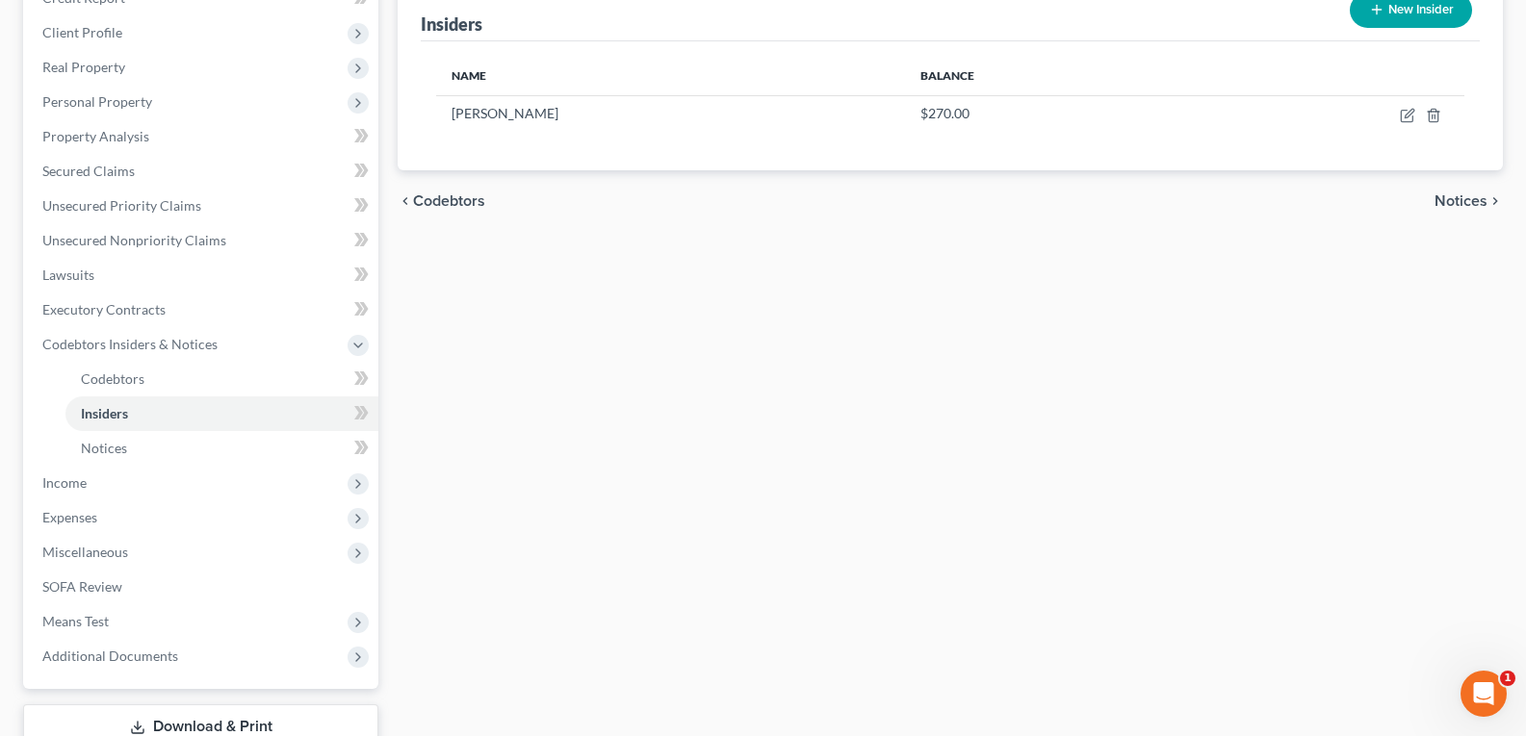
scroll to position [331, 0]
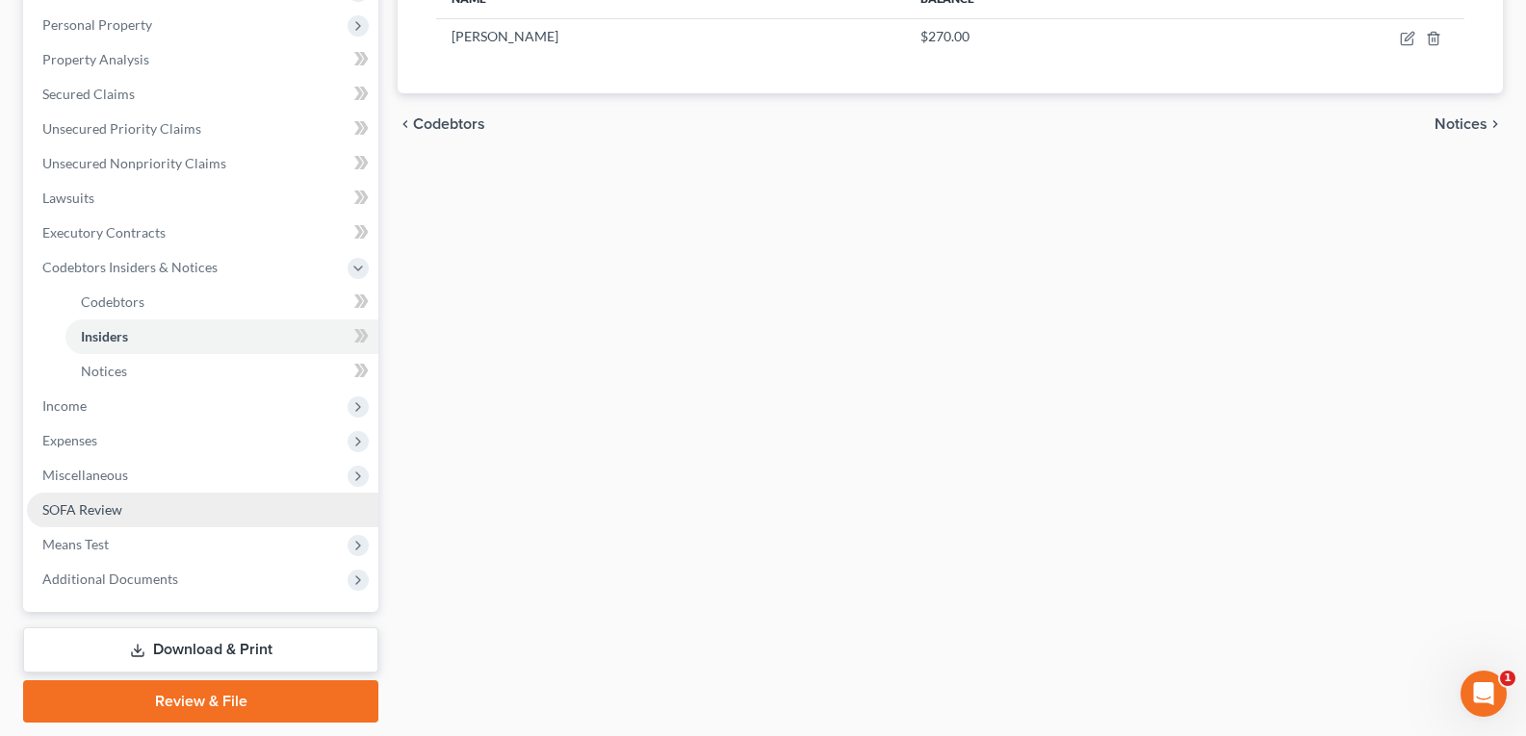
click at [69, 515] on span "SOFA Review" at bounding box center [82, 510] width 80 height 16
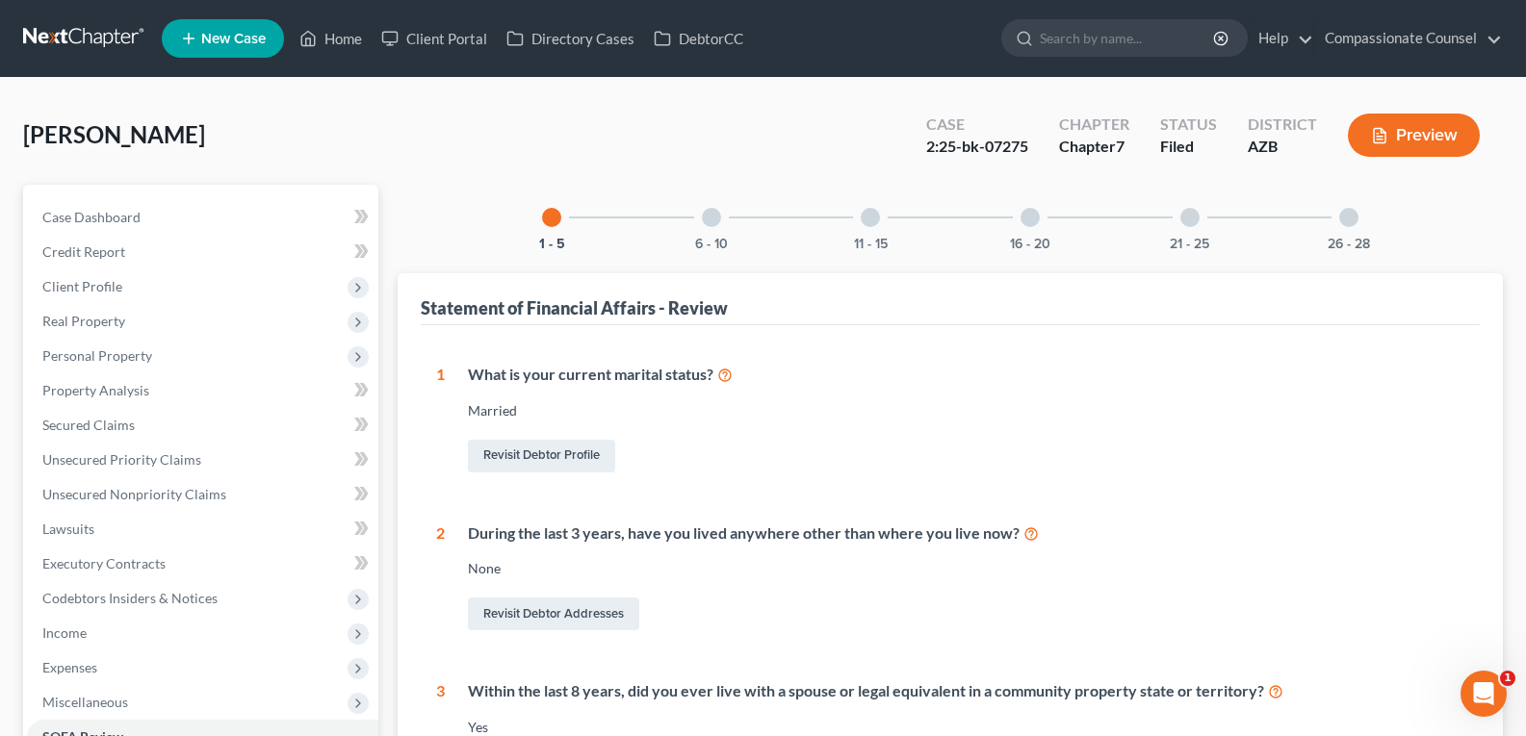
click at [717, 219] on div at bounding box center [711, 217] width 19 height 19
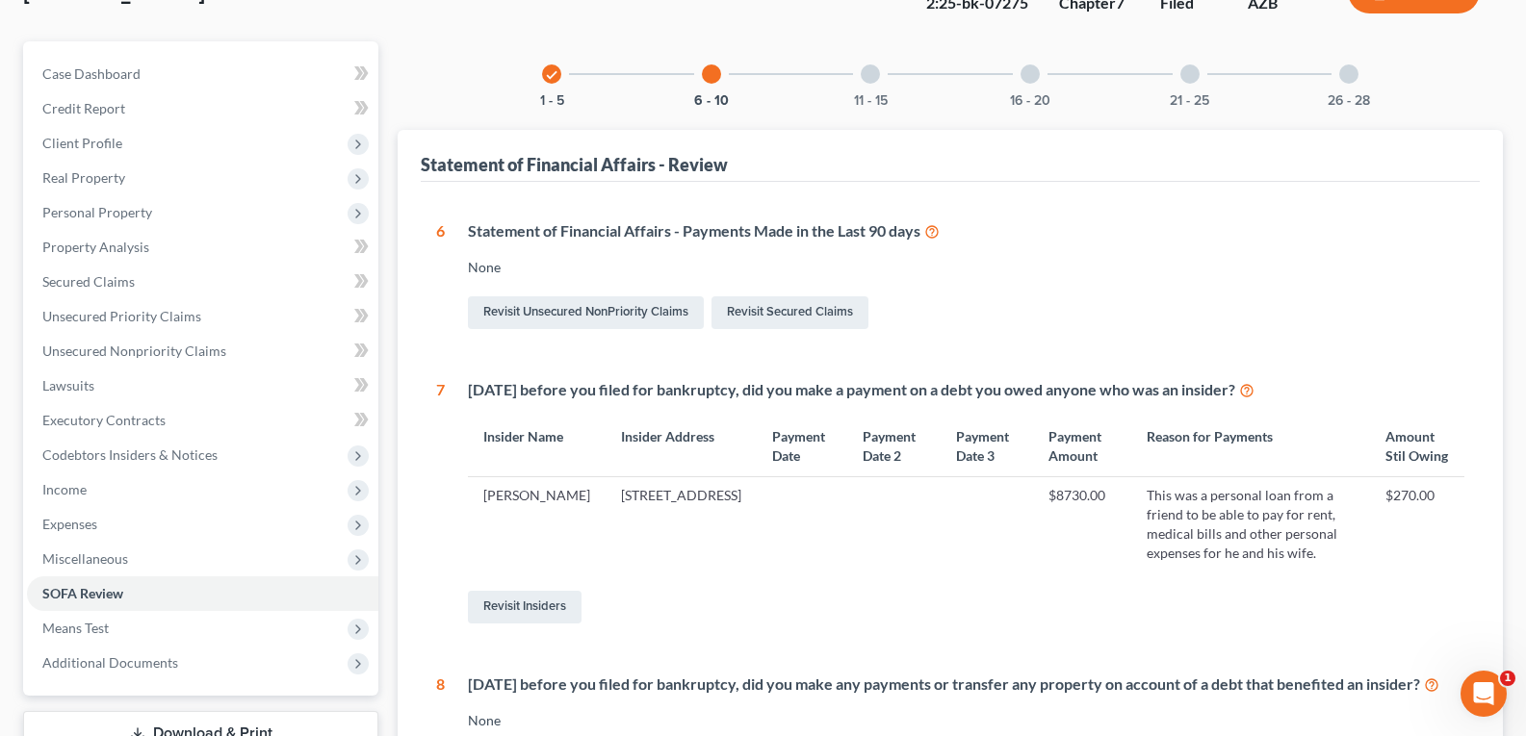
scroll to position [142, 0]
click at [577, 315] on link "Revisit Unsecured NonPriority Claims" at bounding box center [586, 314] width 236 height 33
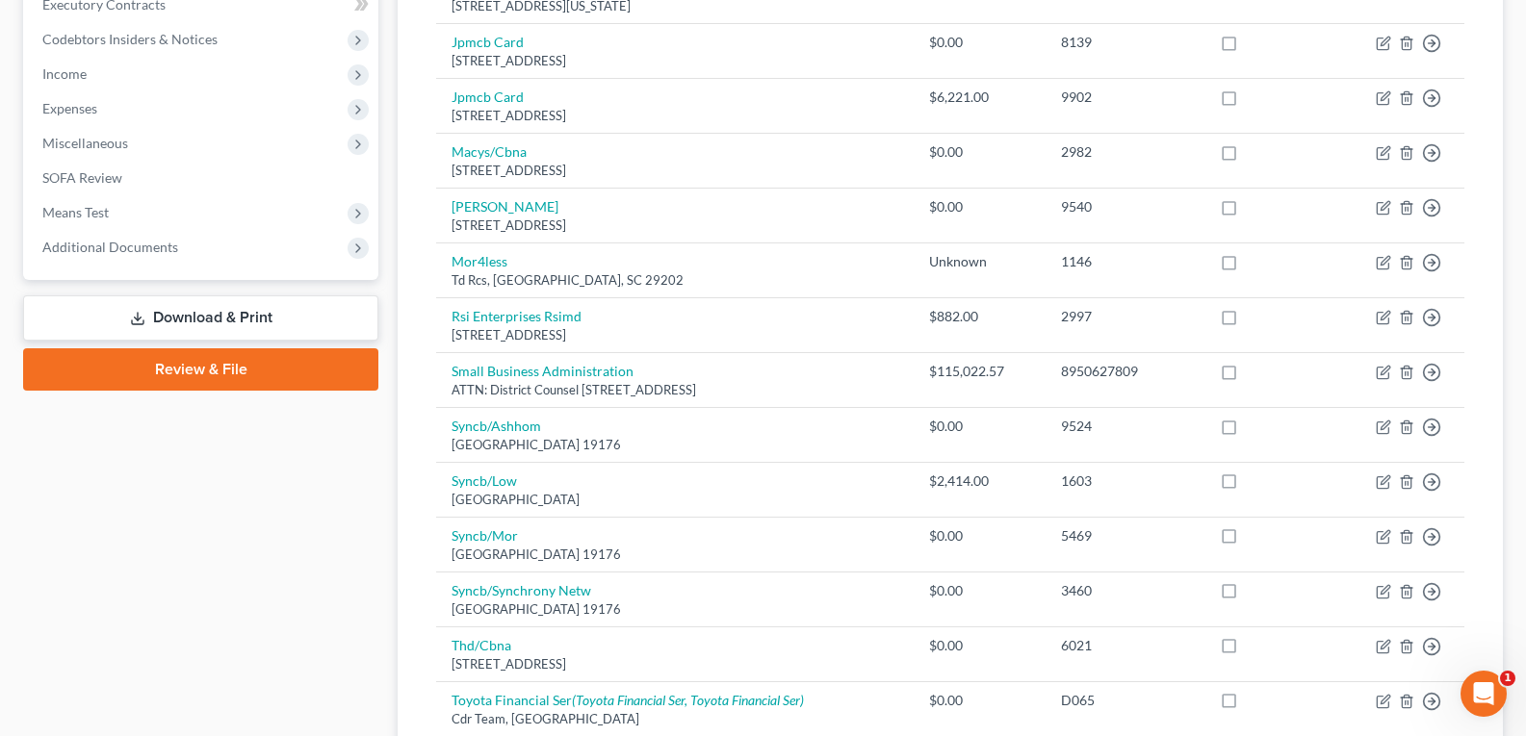
scroll to position [539, 0]
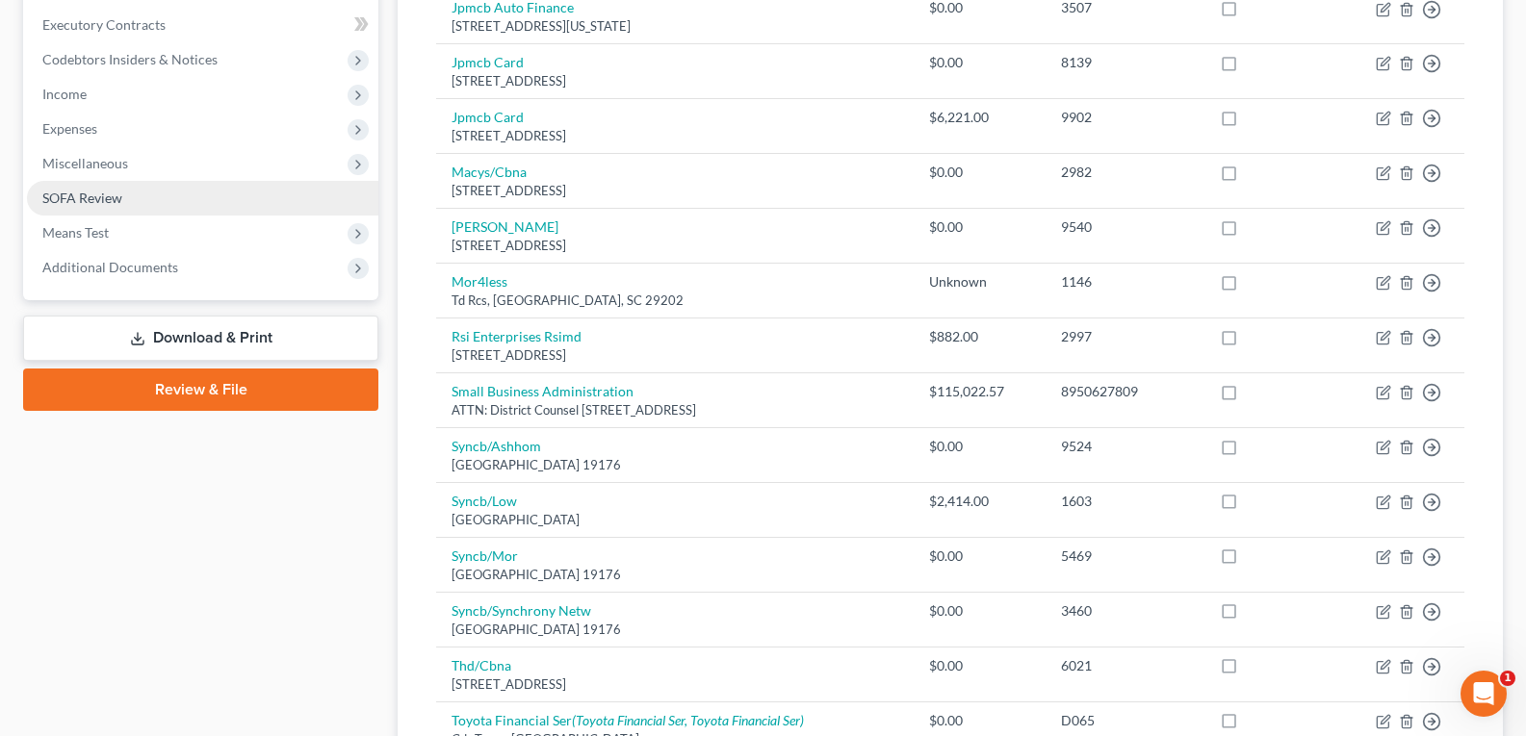
click at [82, 187] on link "SOFA Review" at bounding box center [202, 198] width 351 height 35
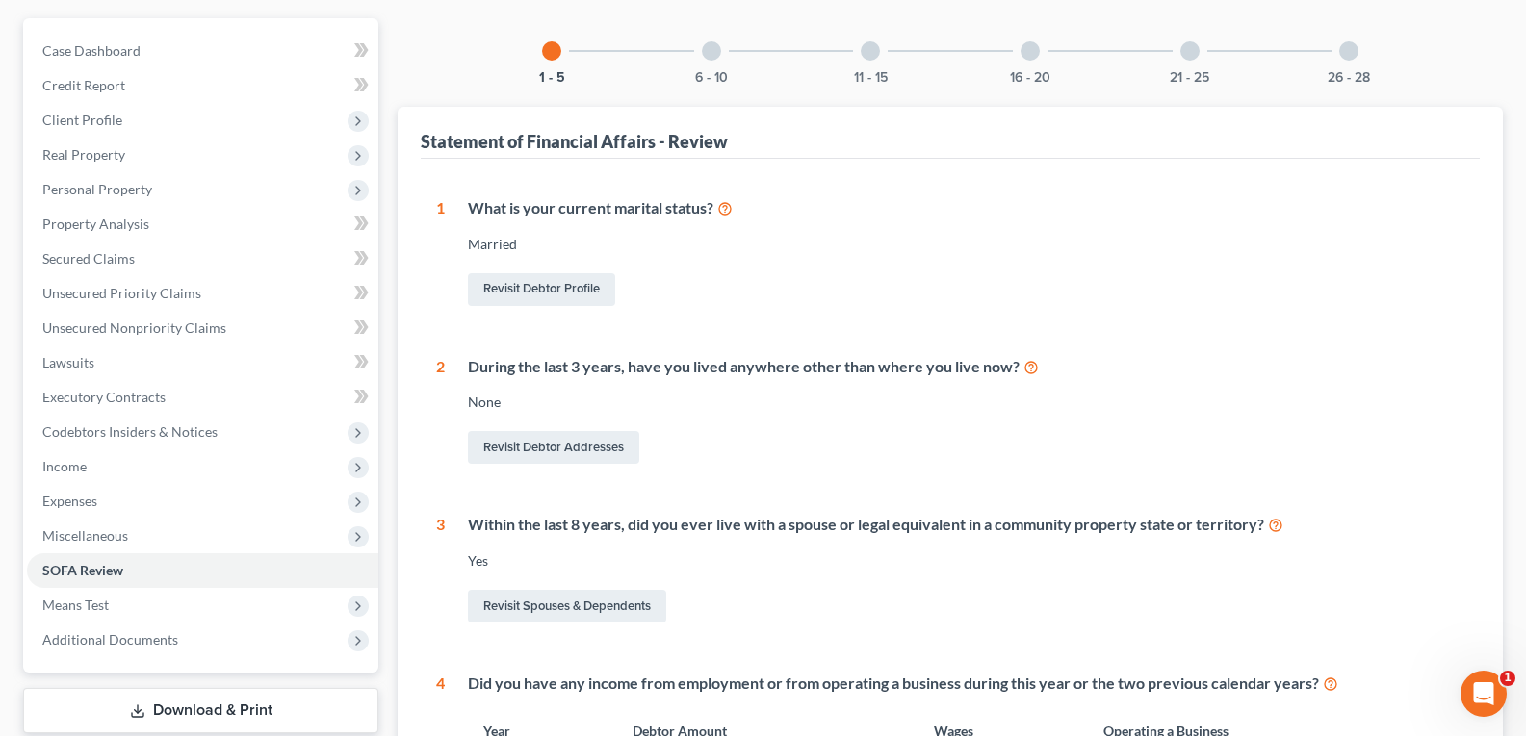
scroll to position [168, 0]
click at [711, 51] on div at bounding box center [711, 48] width 19 height 19
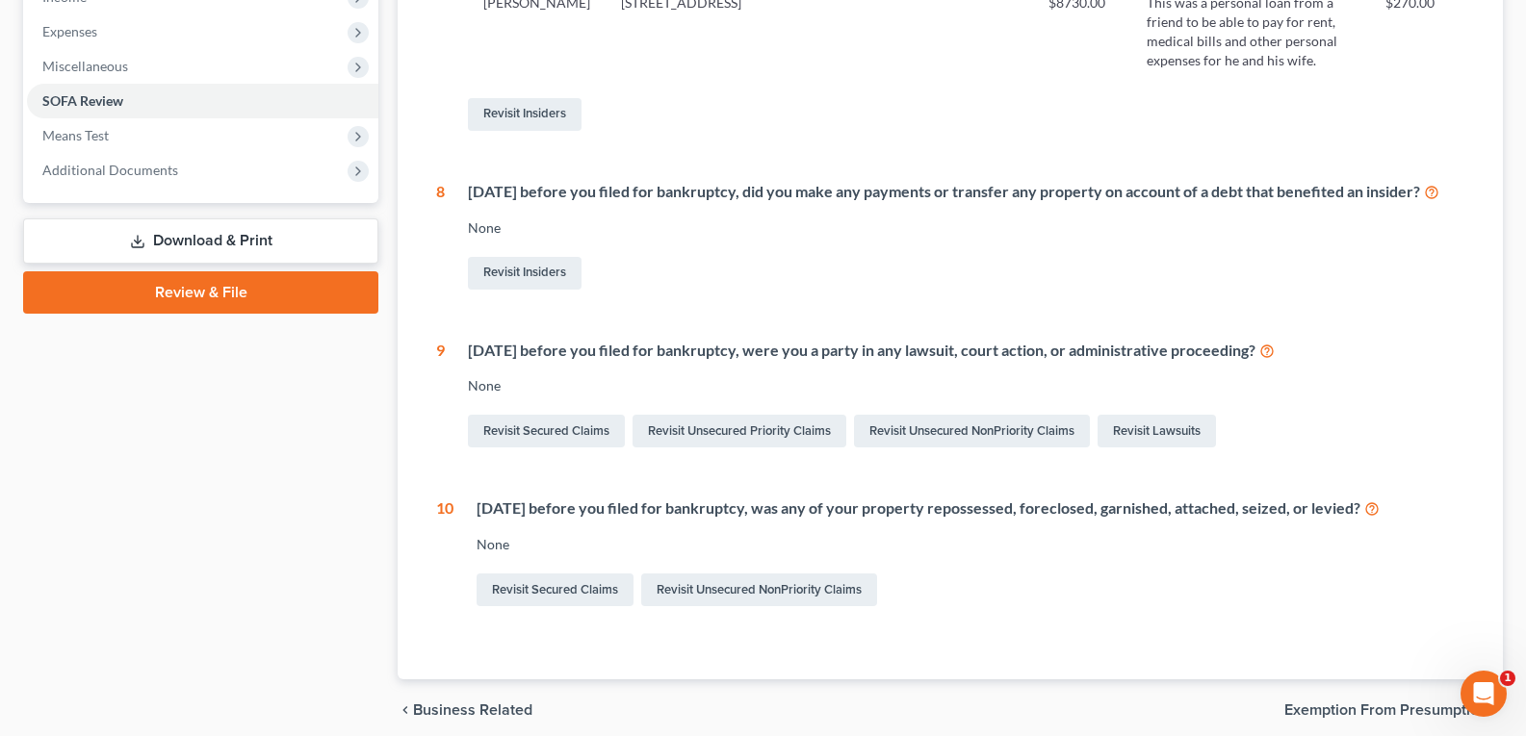
scroll to position [651, 0]
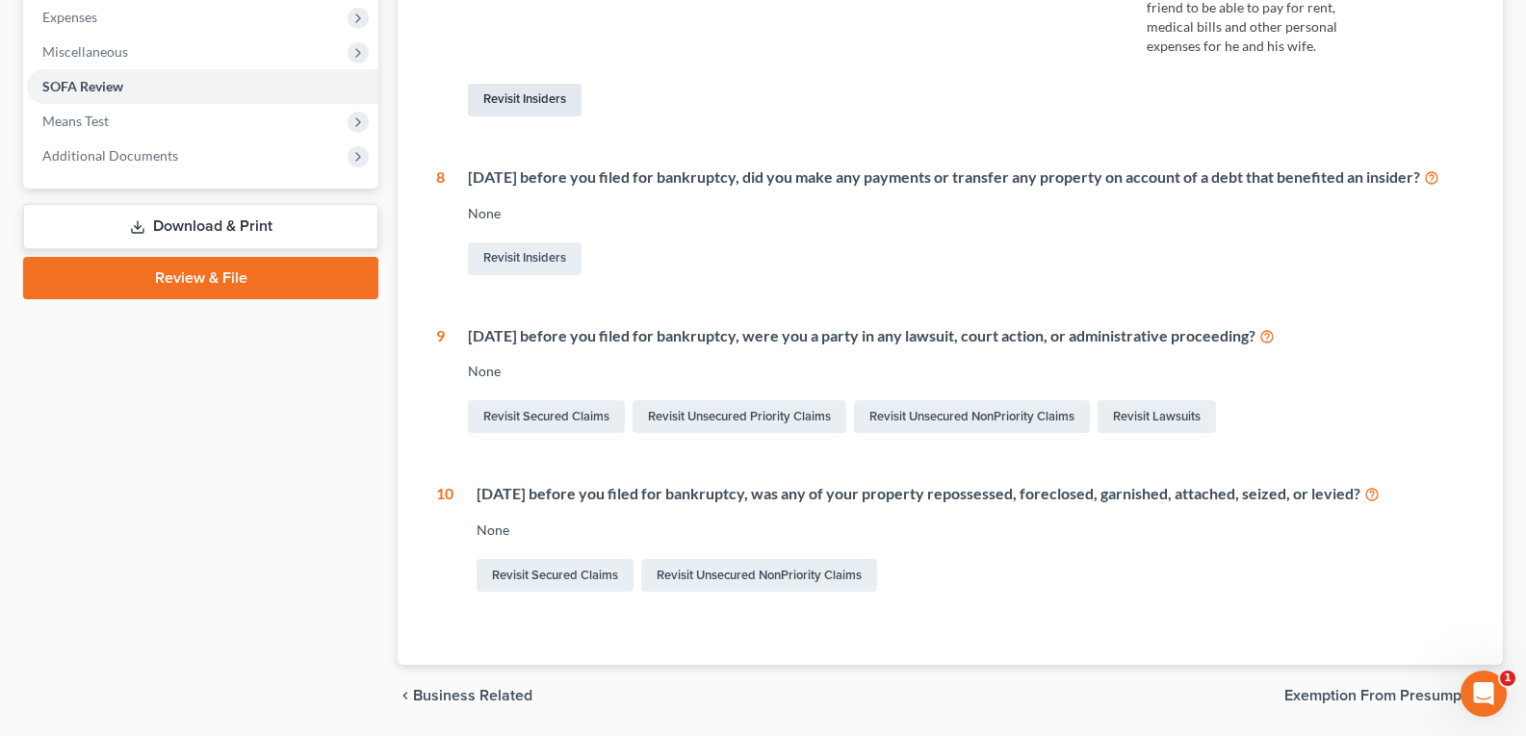
click at [525, 97] on link "Revisit Insiders" at bounding box center [525, 100] width 114 height 33
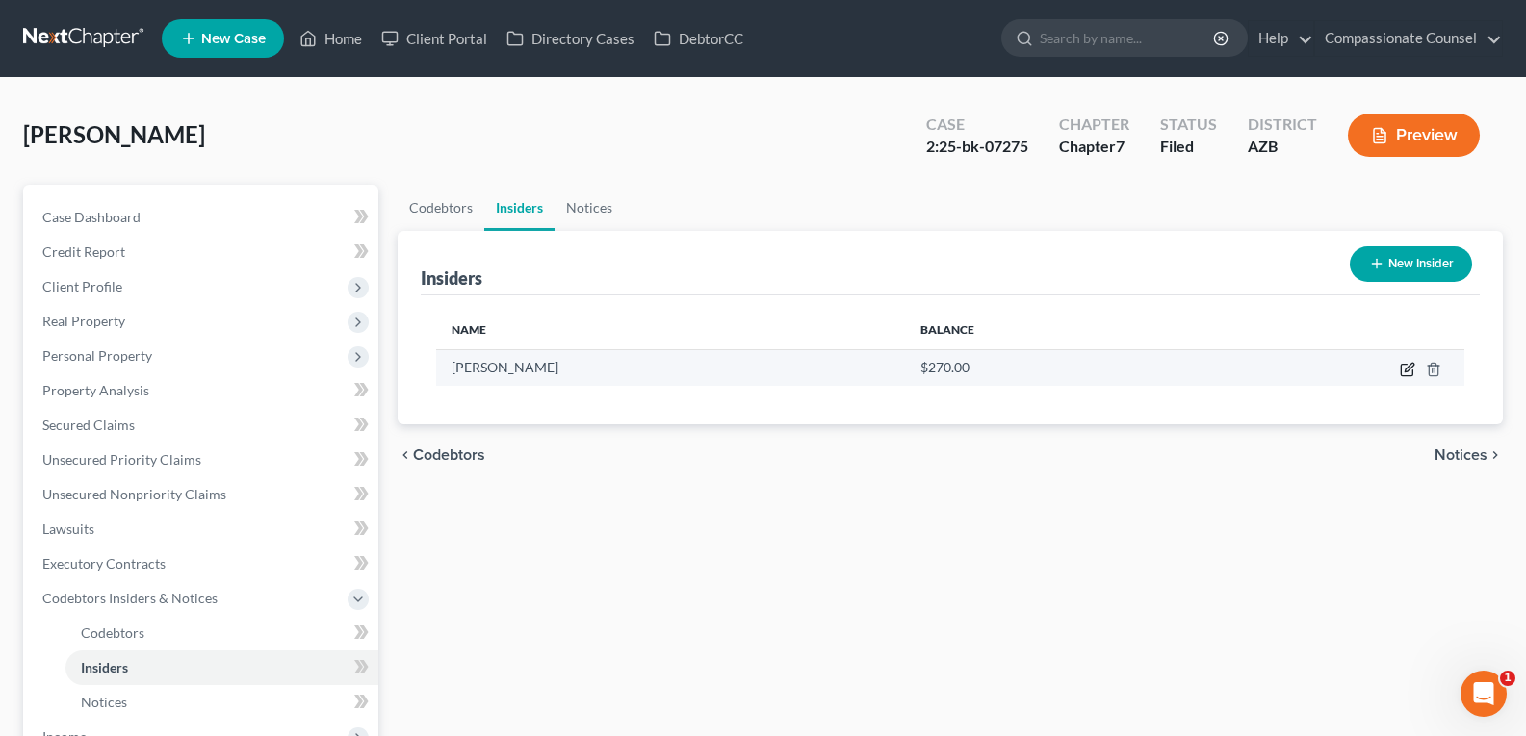
click at [1404, 373] on icon "button" at bounding box center [1407, 369] width 15 height 15
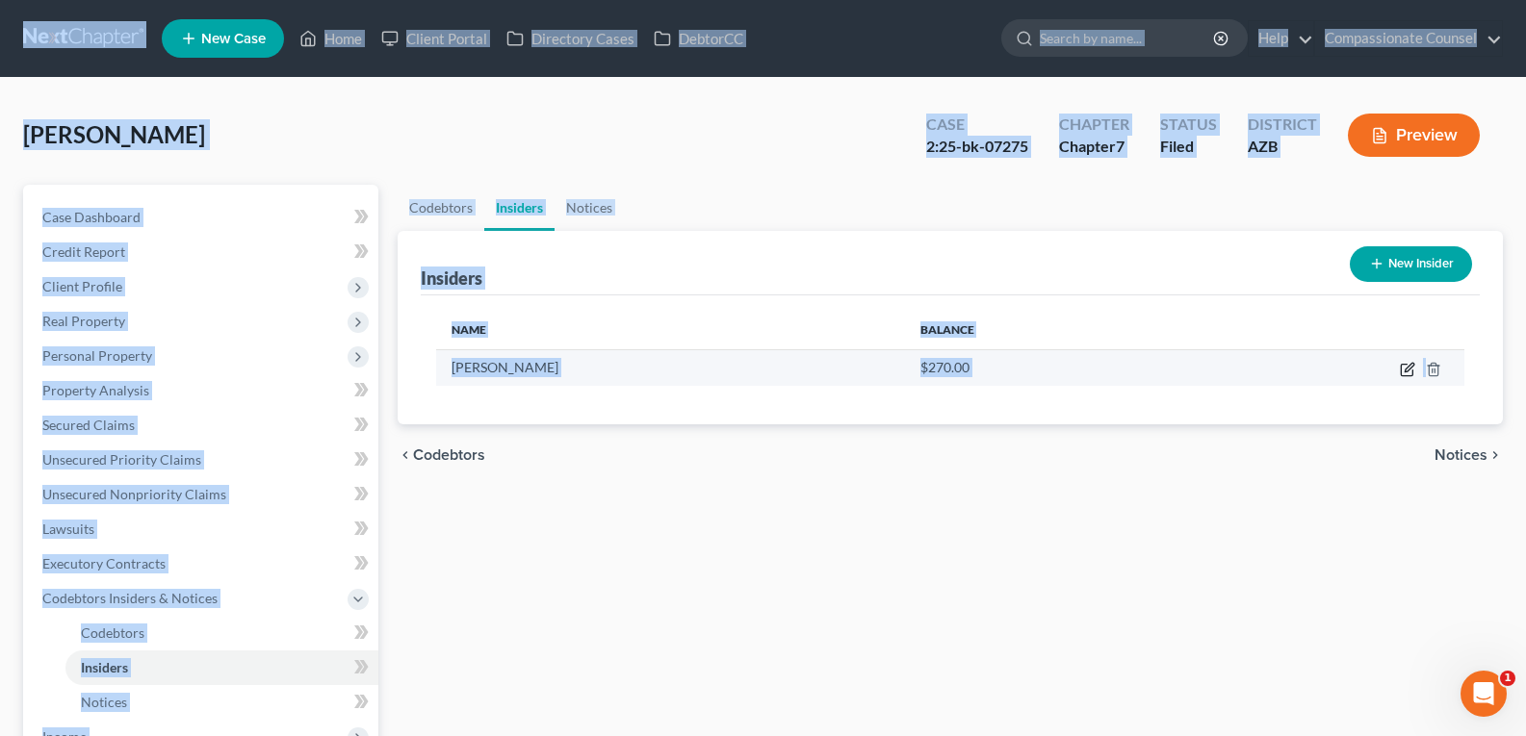
select select "14"
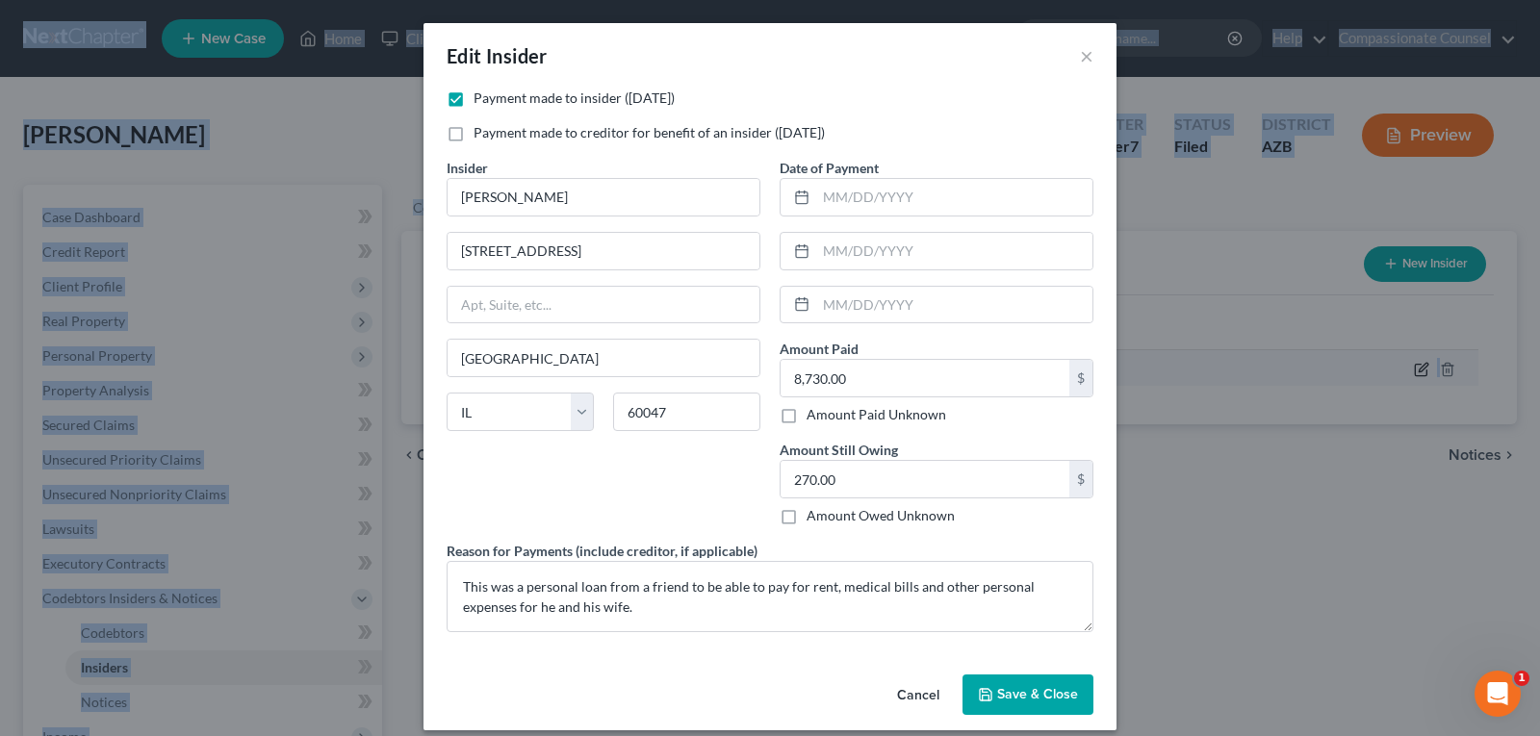
click at [1404, 373] on div "Edit Insider × Payment made to insider (within 1 year) Payment made to creditor…" at bounding box center [770, 368] width 1540 height 736
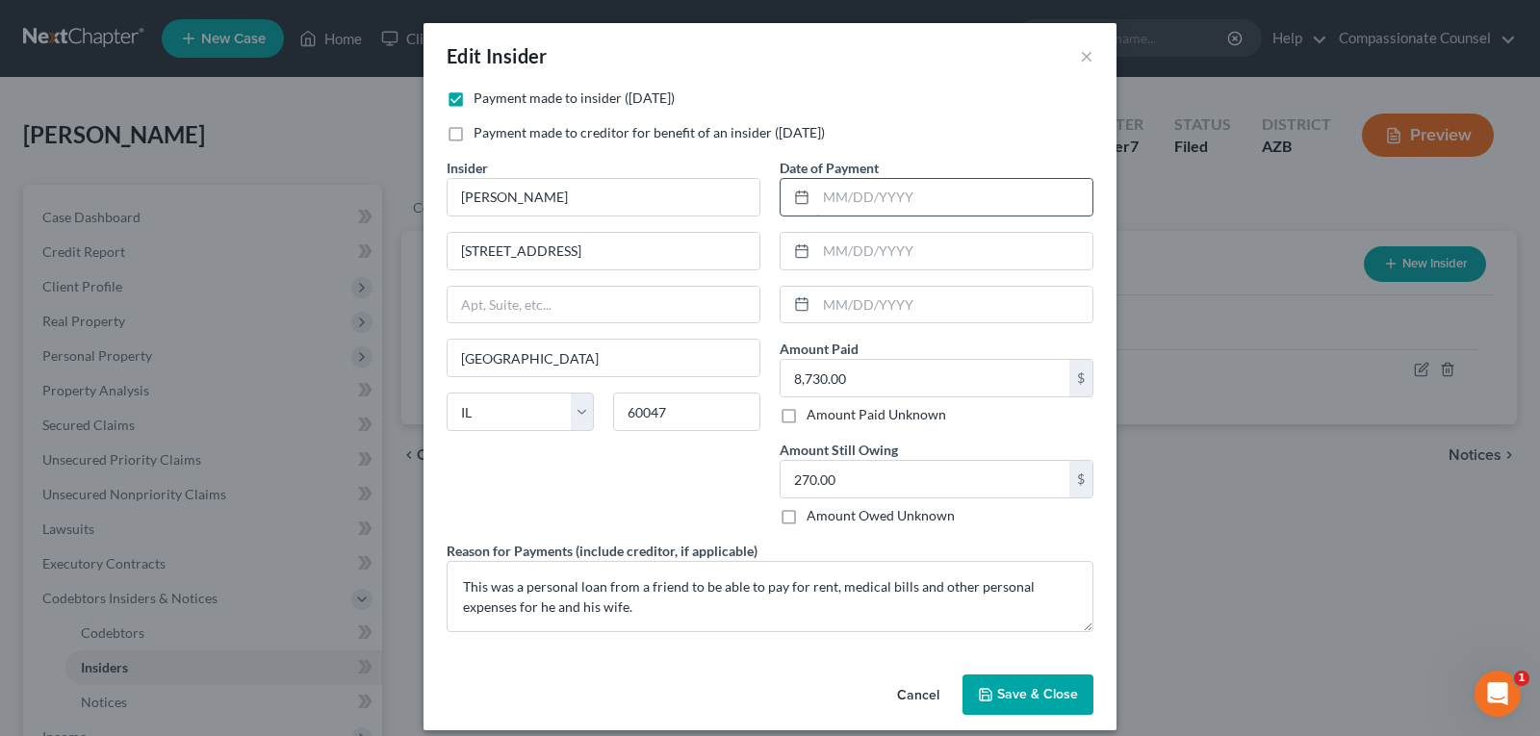
click at [828, 187] on input "text" at bounding box center [954, 197] width 276 height 37
type input "8/1/2025"
click at [825, 247] on input "text" at bounding box center [954, 251] width 276 height 37
type input "1/1/2025"
drag, startPoint x: 885, startPoint y: 212, endPoint x: 776, endPoint y: 219, distance: 109.0
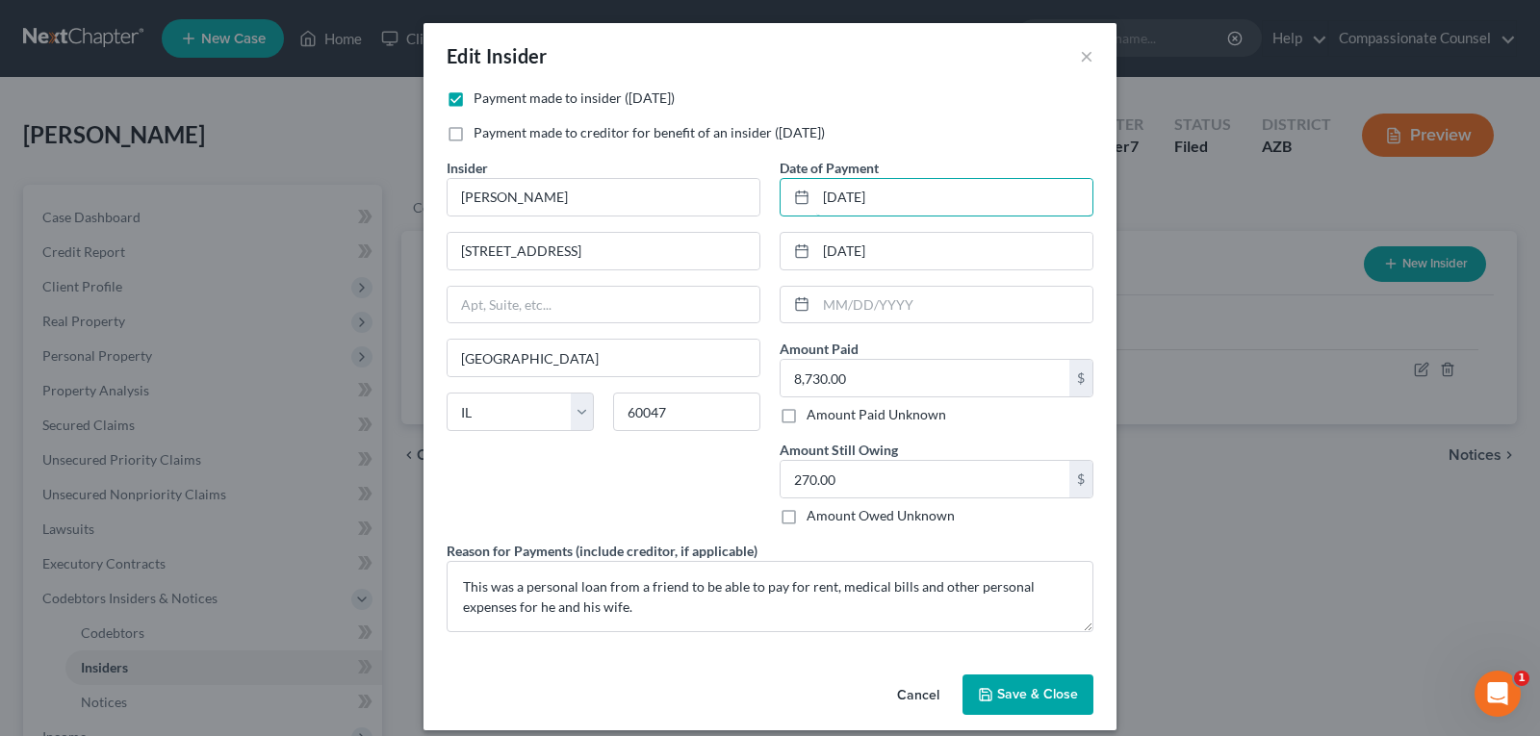
click at [776, 219] on div "Date of Payment 8/1/2025 1/1/2025 Amount Paid 8,730.00 $ Amount Paid Unknown Ba…" at bounding box center [936, 349] width 333 height 383
type input "1/1/2025"
click at [822, 252] on input "1/1/2025" at bounding box center [954, 251] width 276 height 37
type input "8/1/2025"
click at [1000, 691] on span "Save & Close" at bounding box center [1037, 694] width 81 height 16
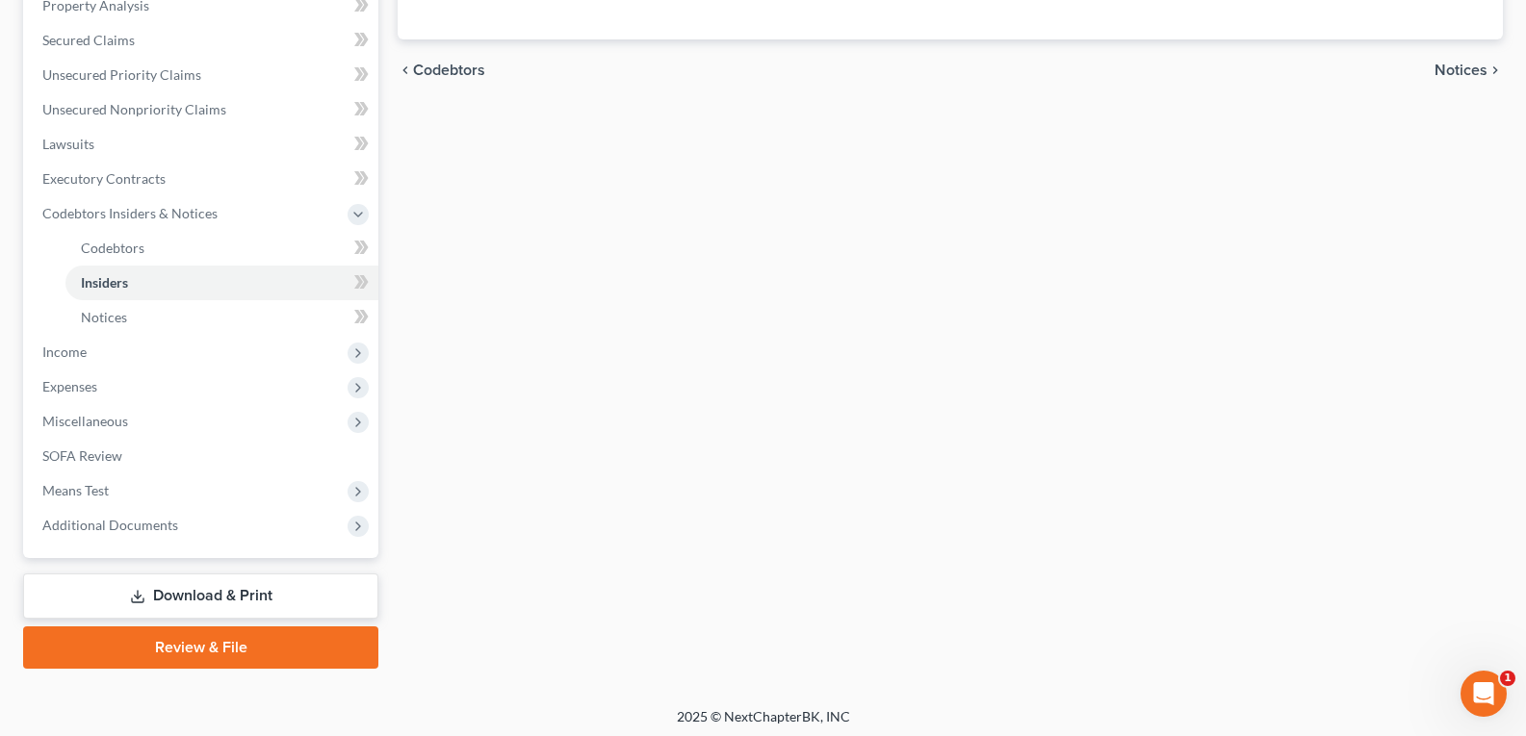
scroll to position [375, 0]
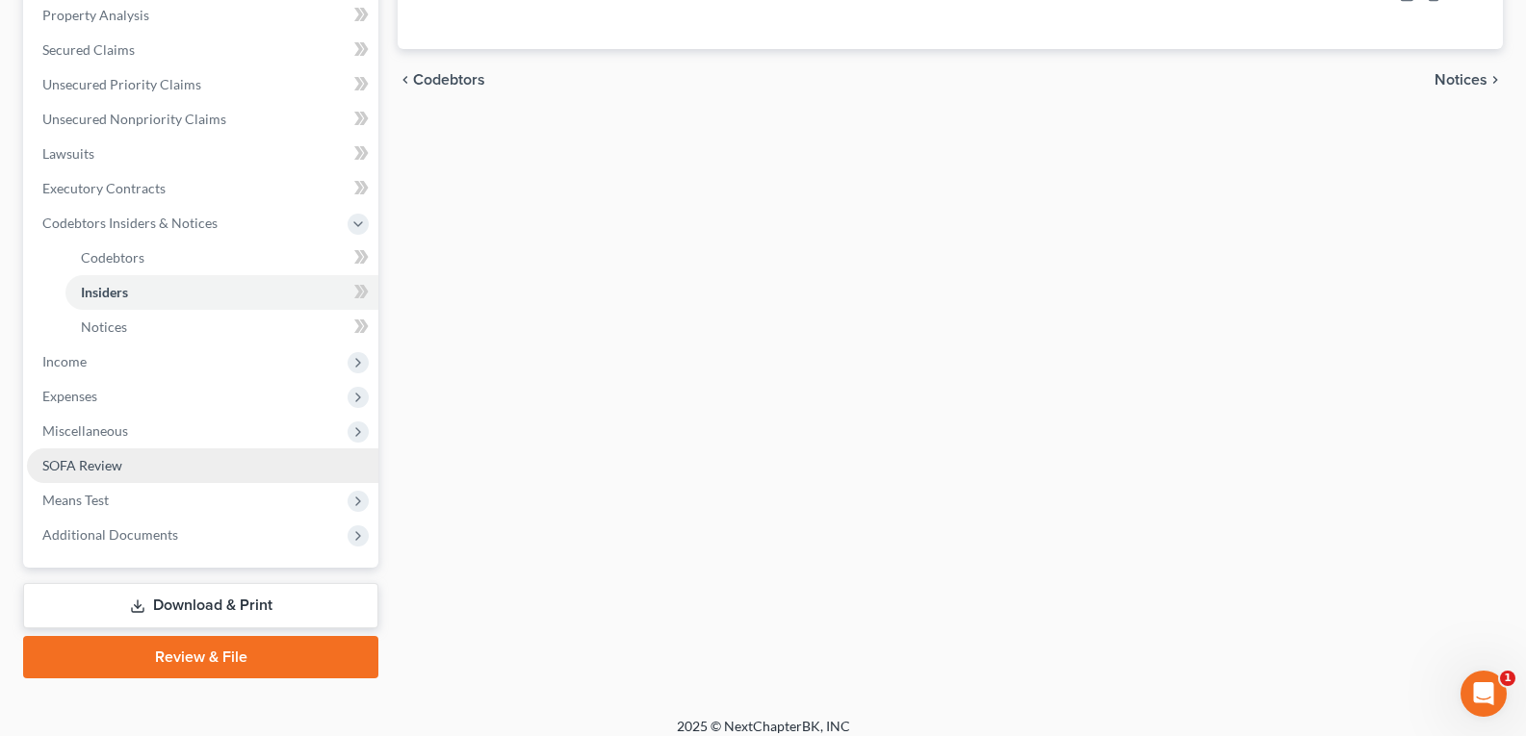
click at [83, 459] on span "SOFA Review" at bounding box center [82, 465] width 80 height 16
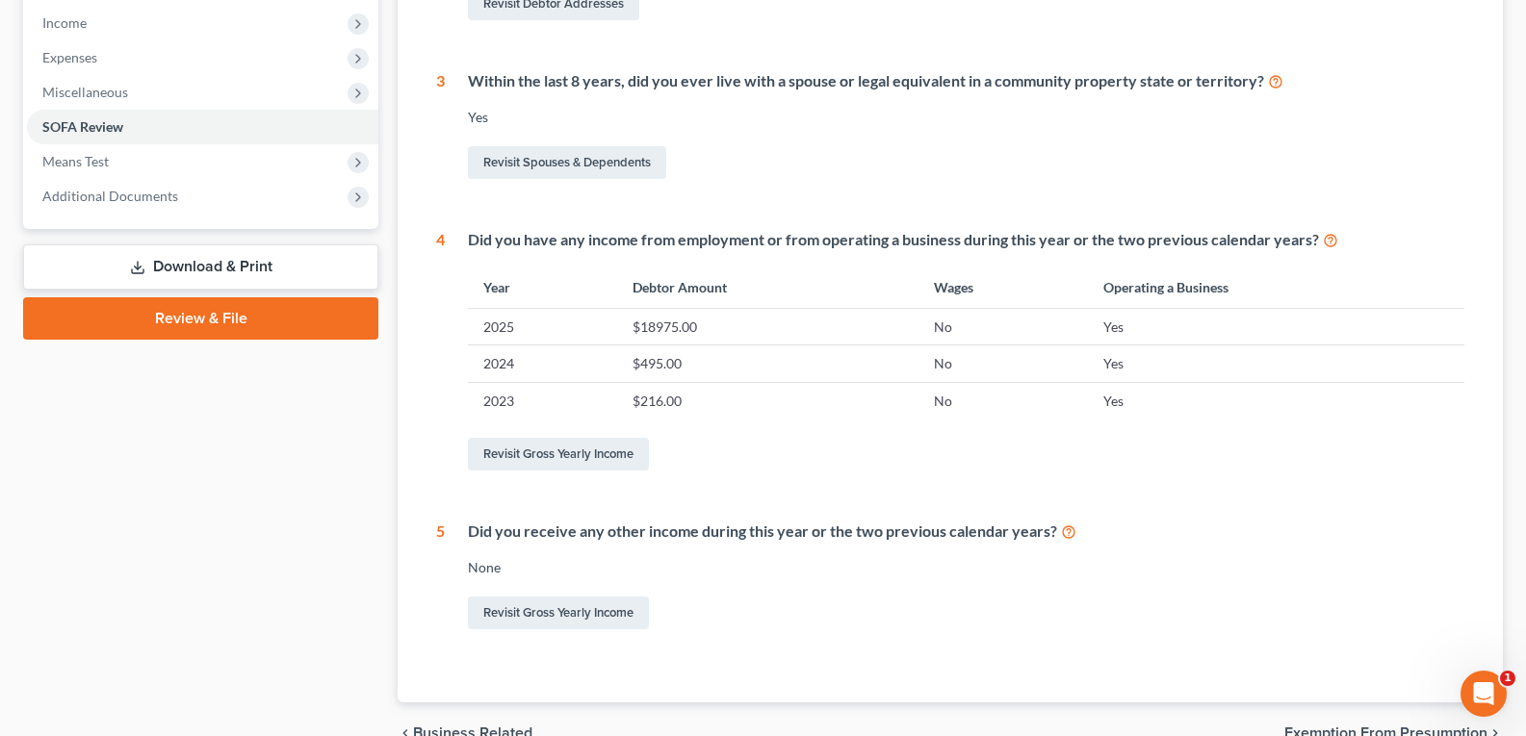
scroll to position [711, 0]
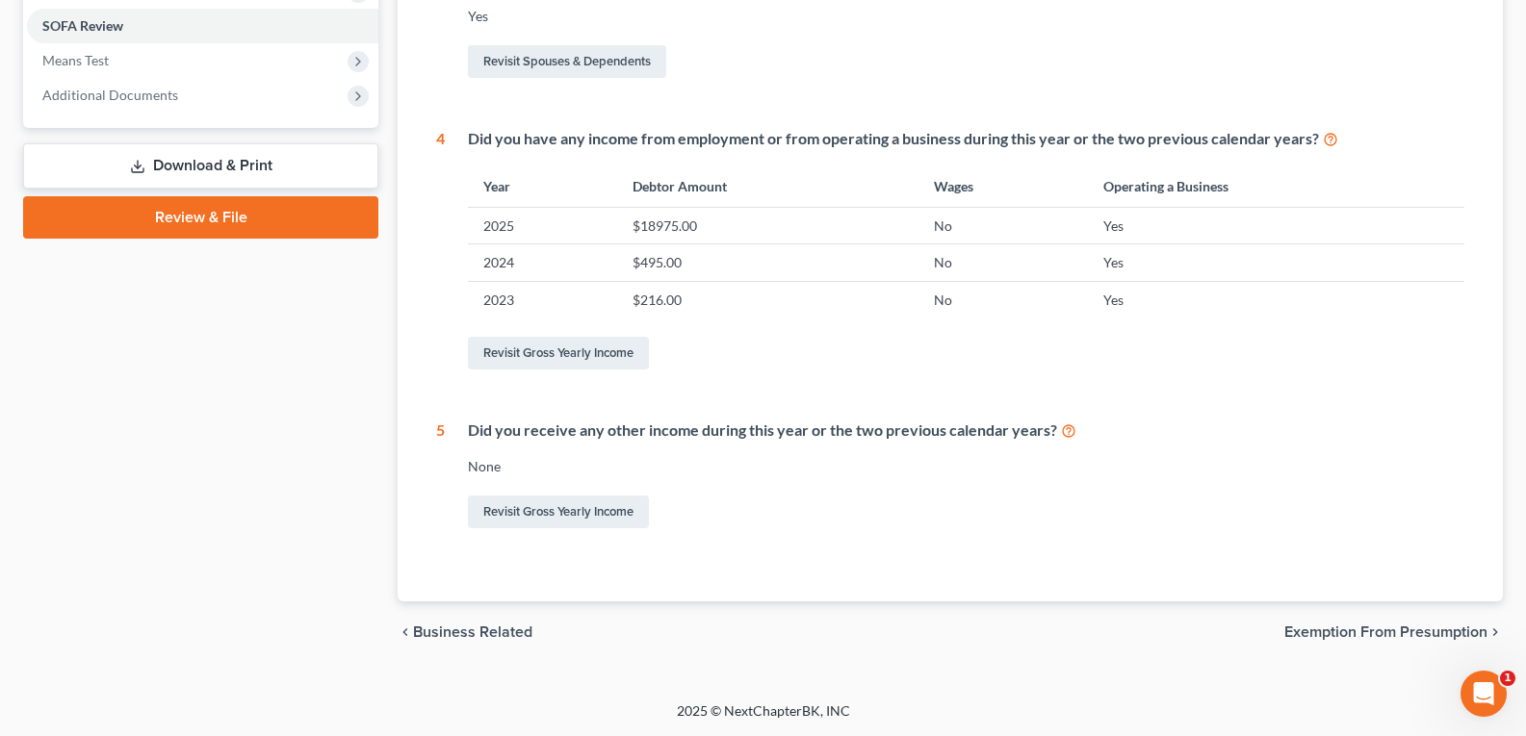
click at [1347, 637] on span "Exemption from Presumption" at bounding box center [1385, 632] width 203 height 15
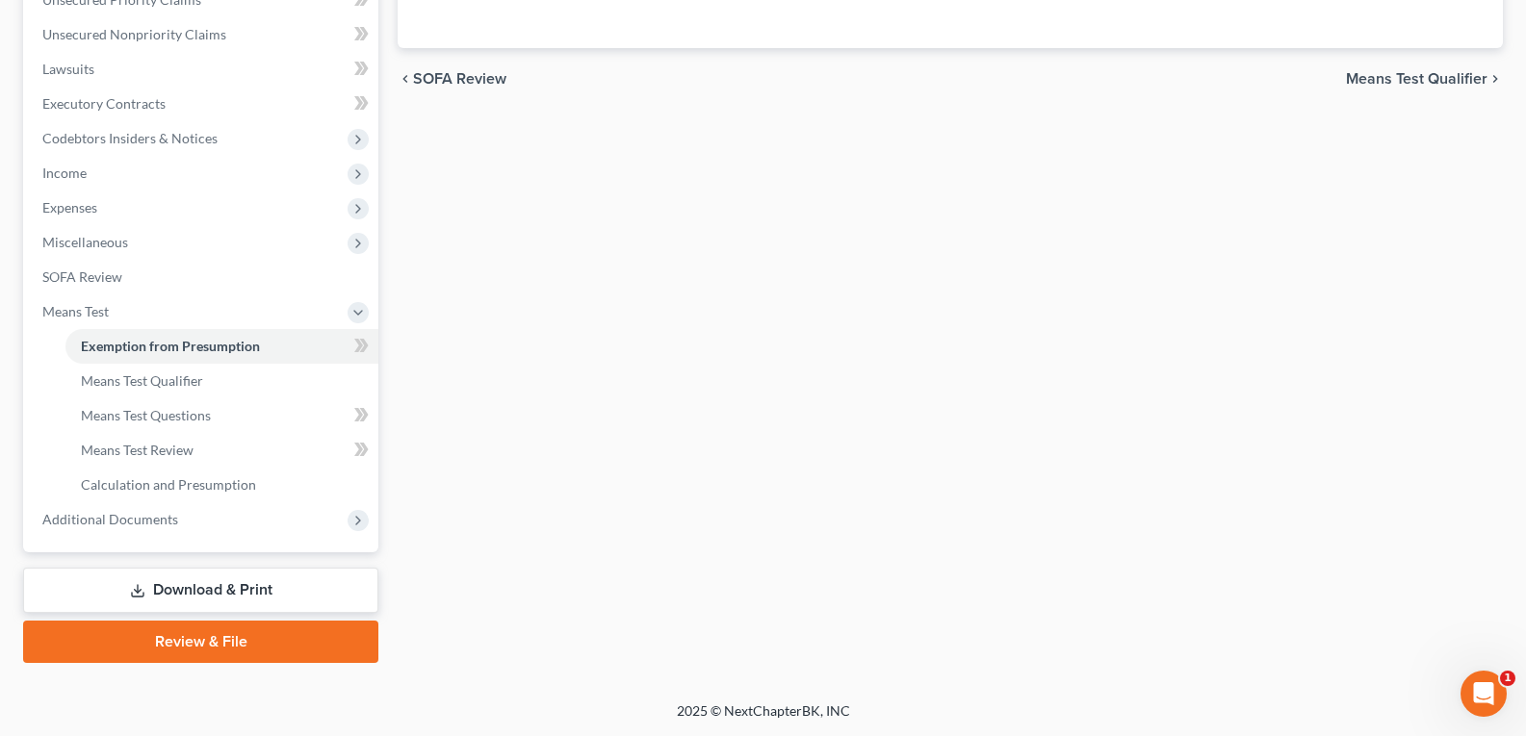
scroll to position [92, 0]
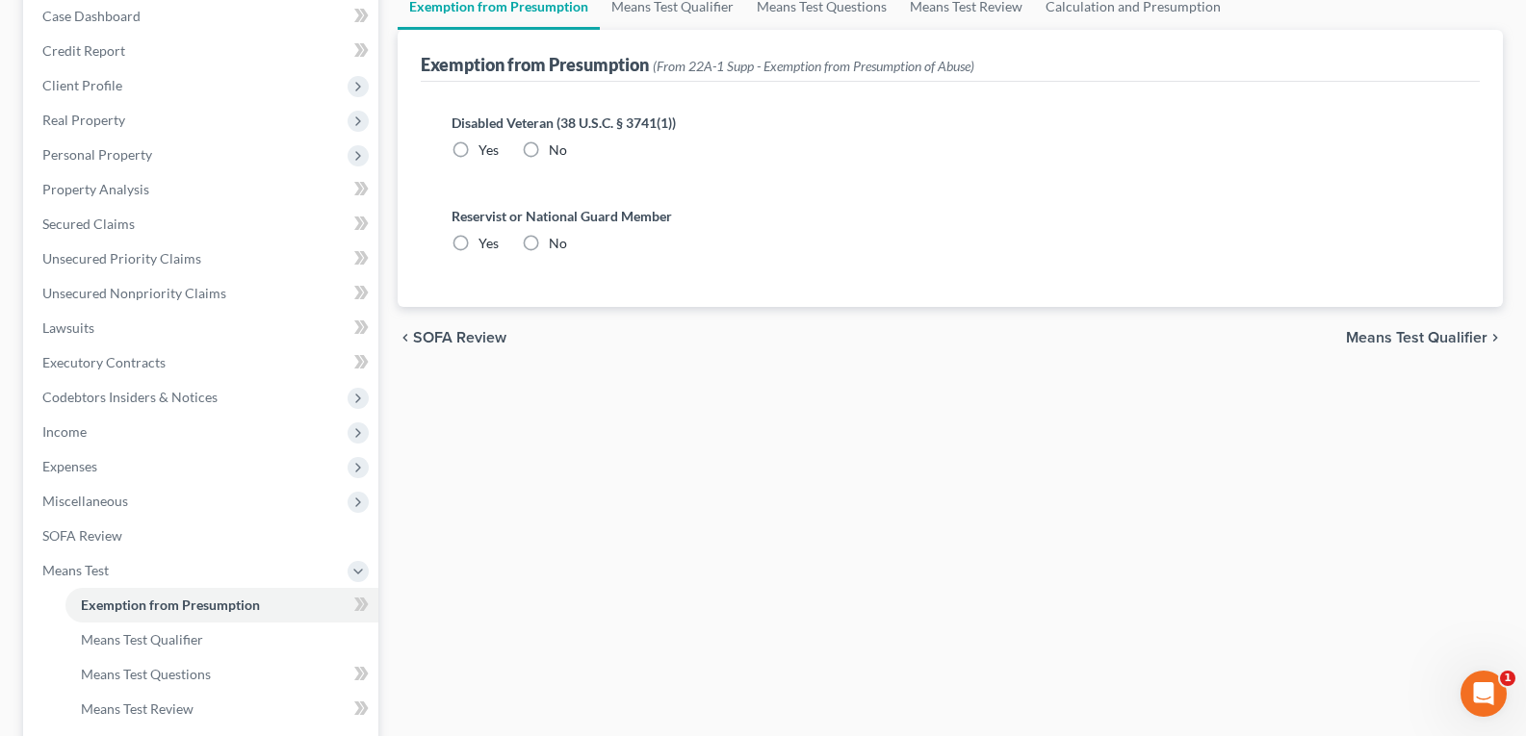
radio input "true"
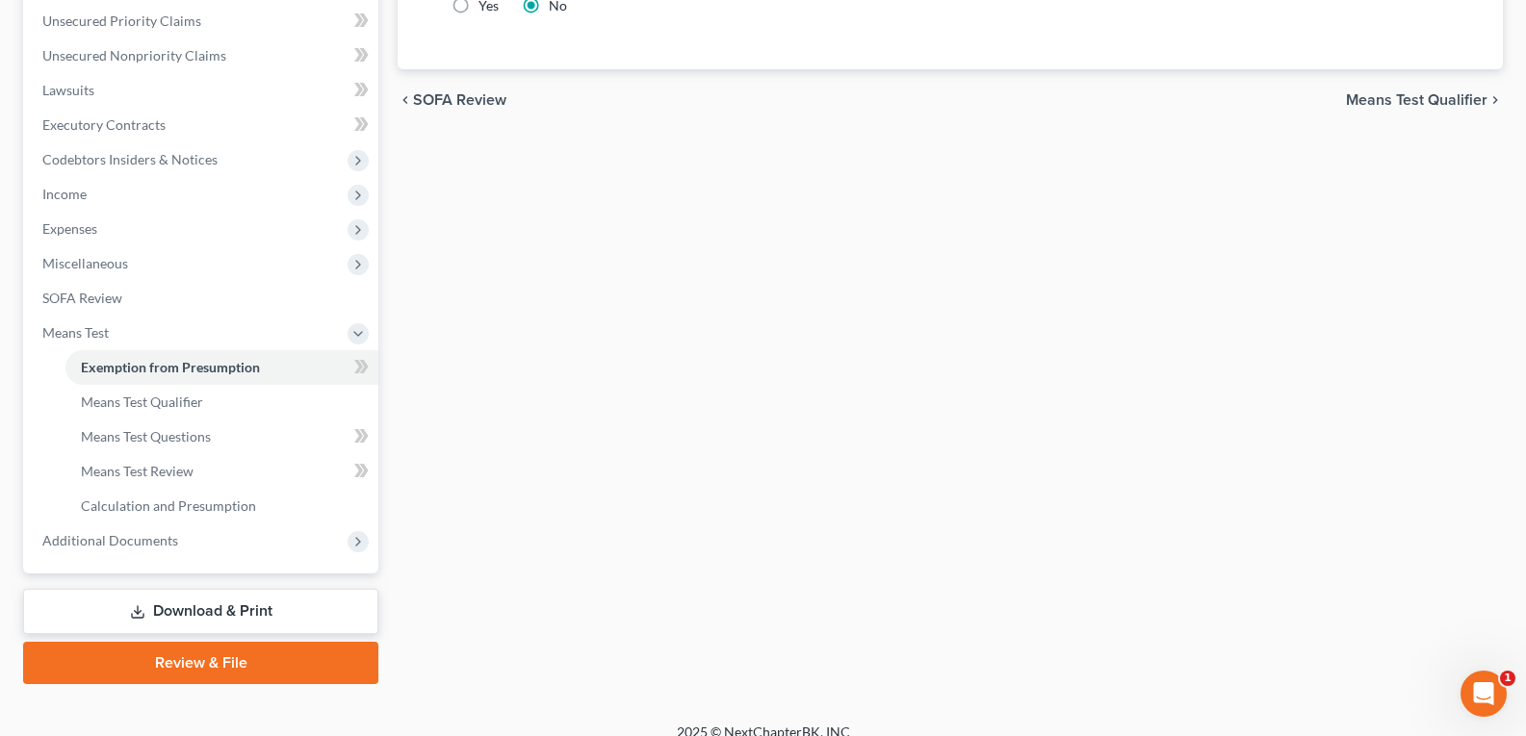
scroll to position [460, 0]
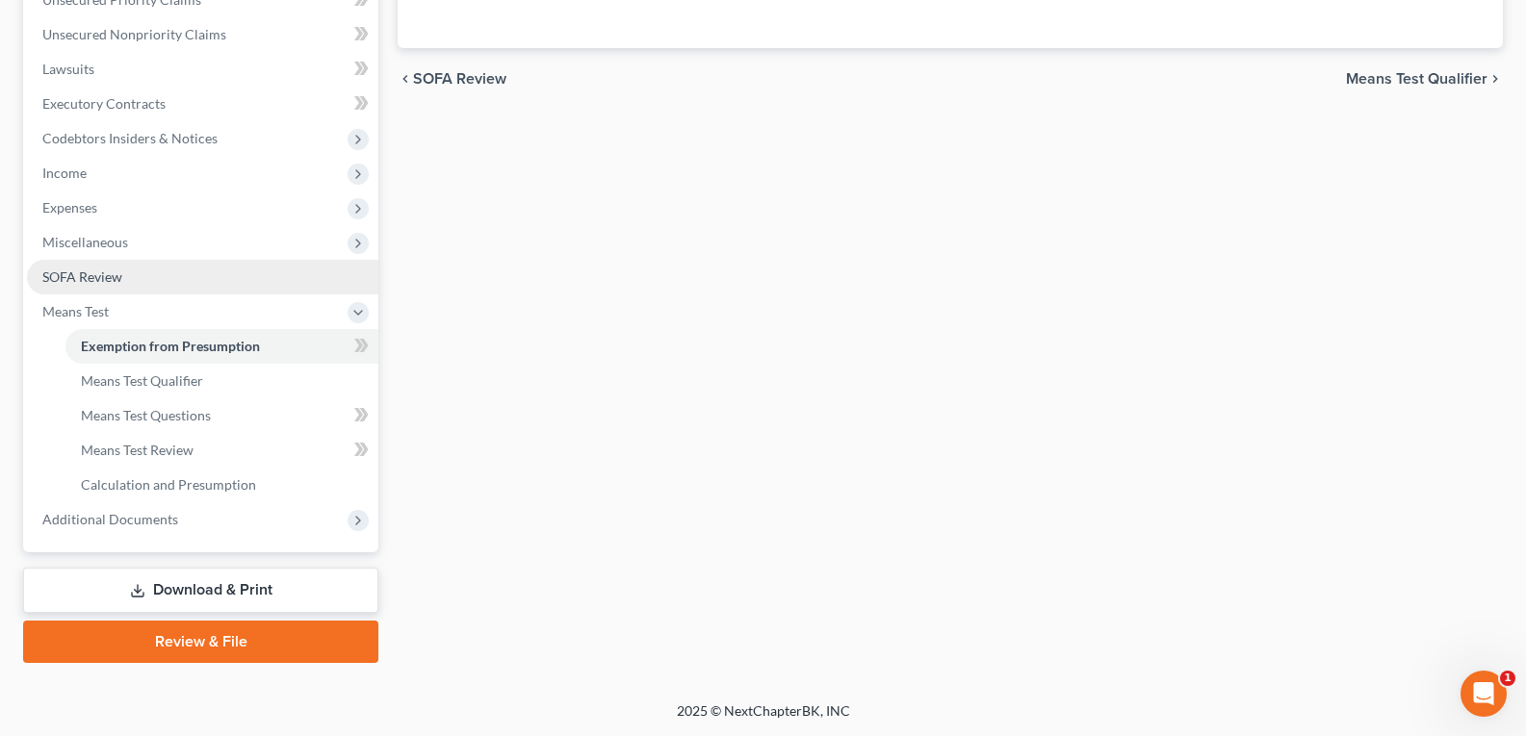
click at [69, 279] on span "SOFA Review" at bounding box center [82, 277] width 80 height 16
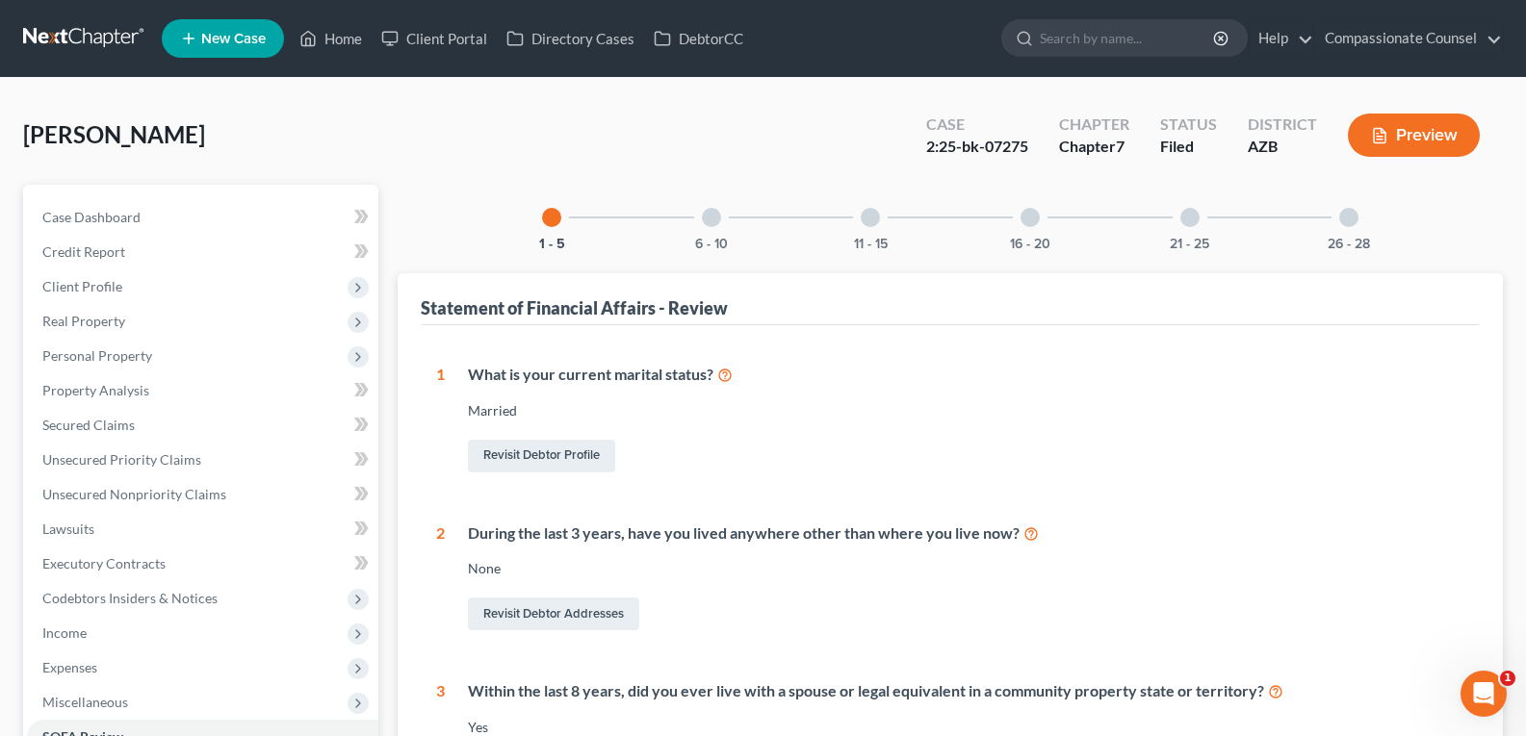
click at [705, 209] on div "6 - 10" at bounding box center [711, 217] width 65 height 65
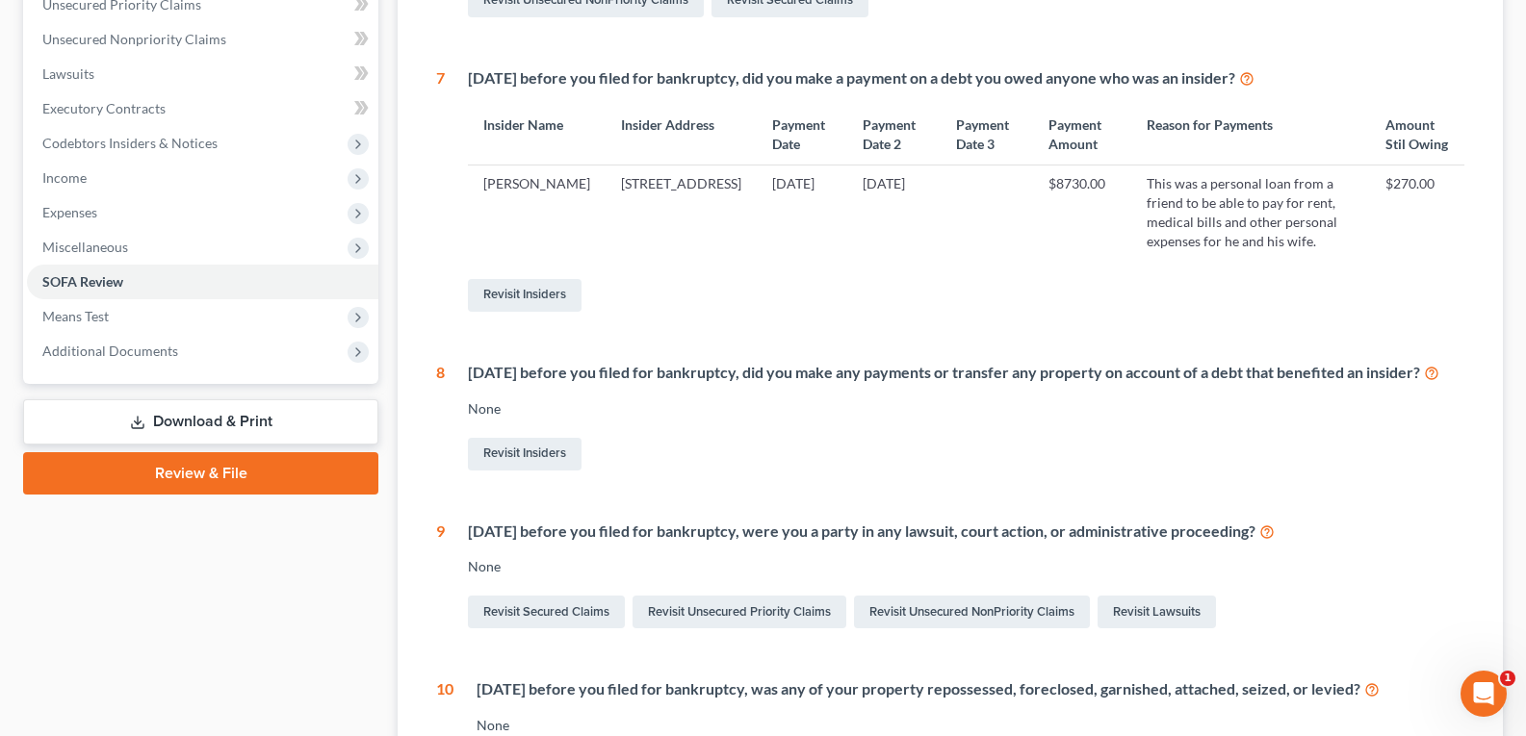
scroll to position [453, 0]
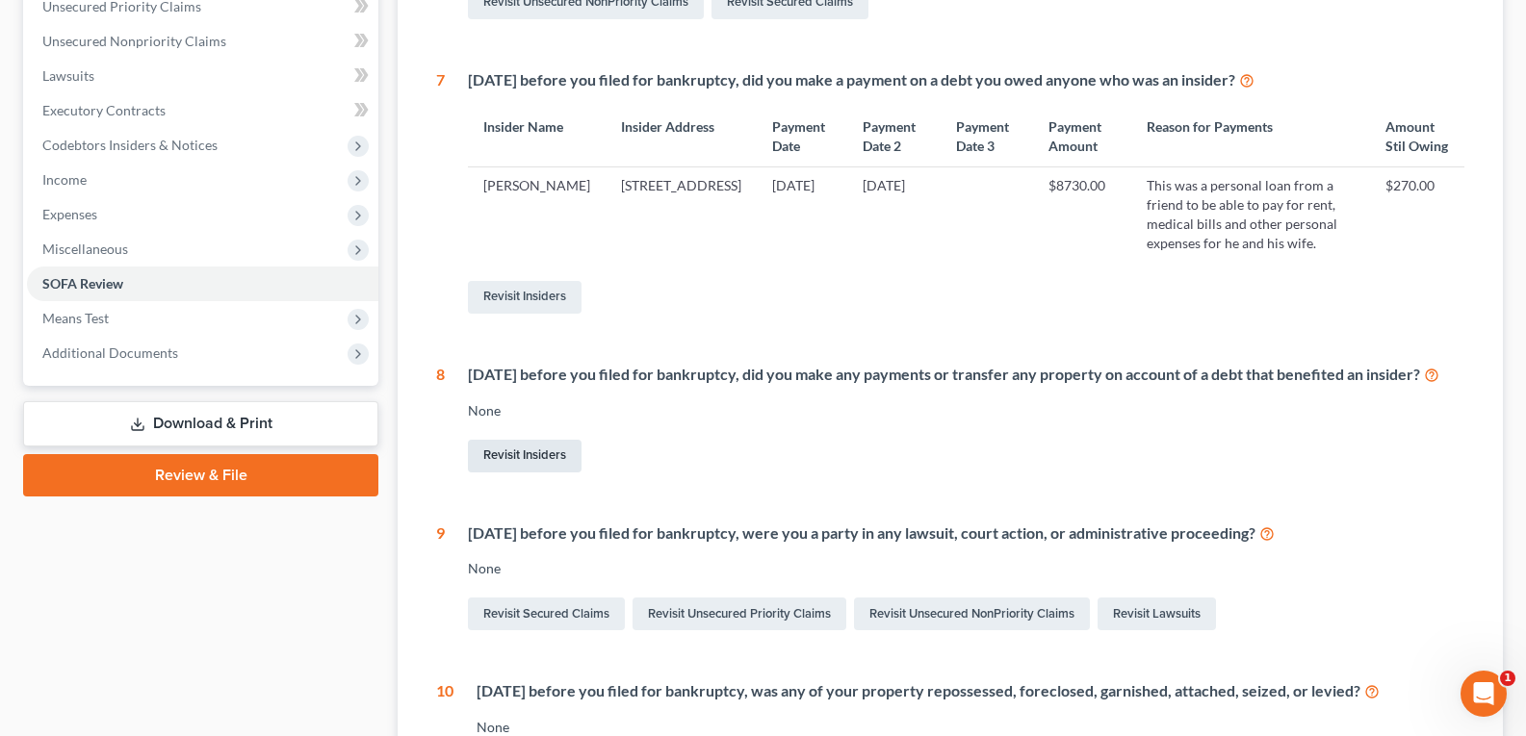
click at [522, 470] on link "Revisit Insiders" at bounding box center [525, 456] width 114 height 33
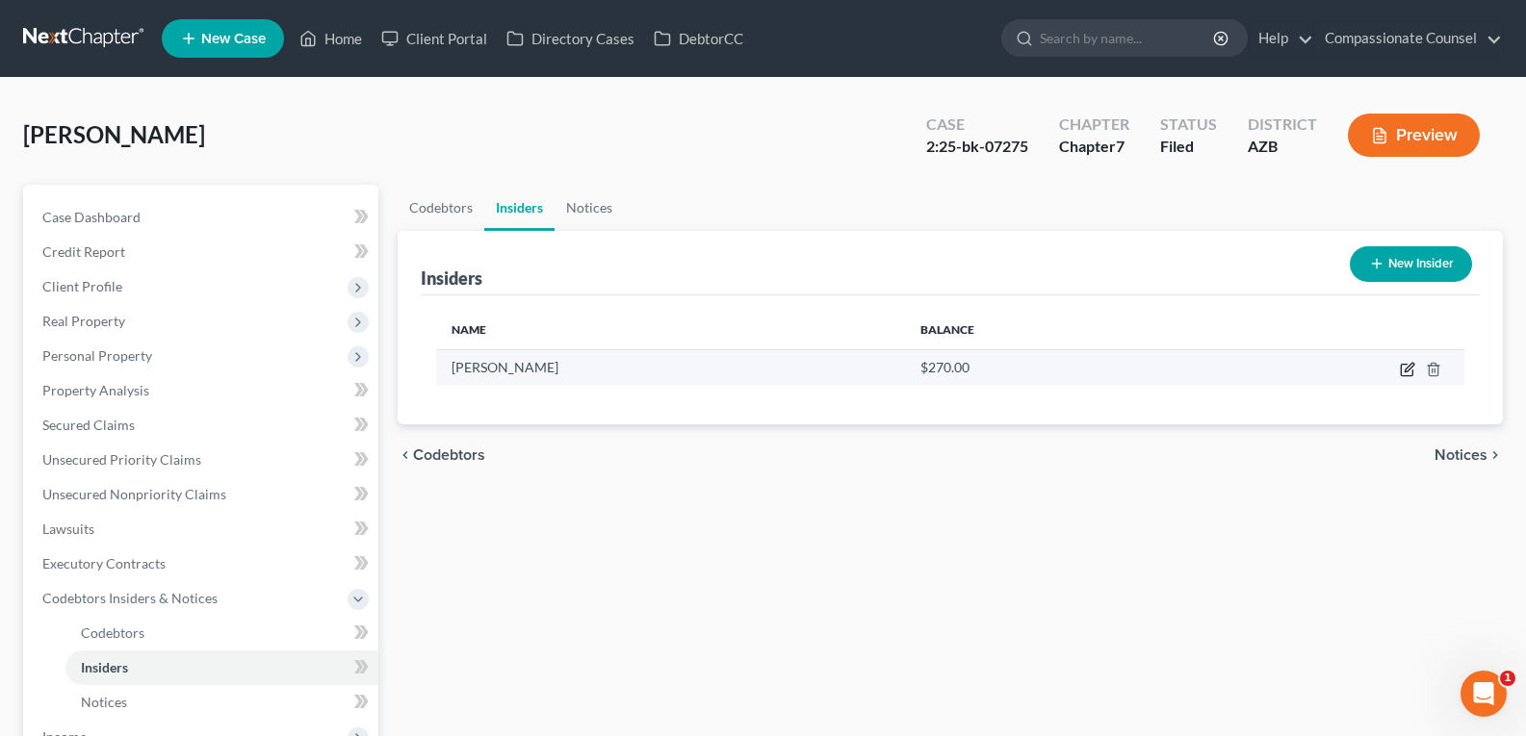
click at [1404, 365] on icon "button" at bounding box center [1407, 371] width 12 height 12
select select "14"
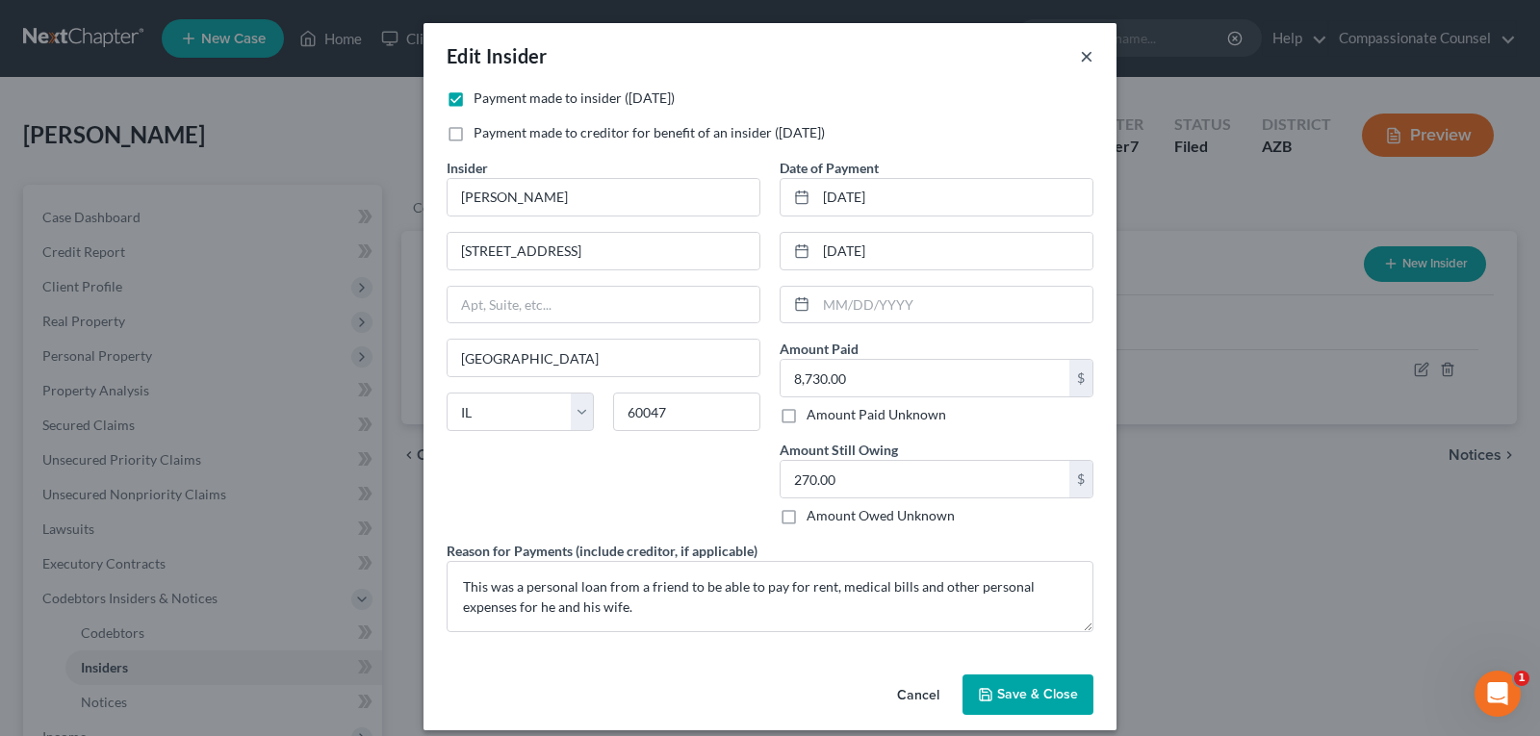
click at [1080, 51] on button "×" at bounding box center [1086, 55] width 13 height 23
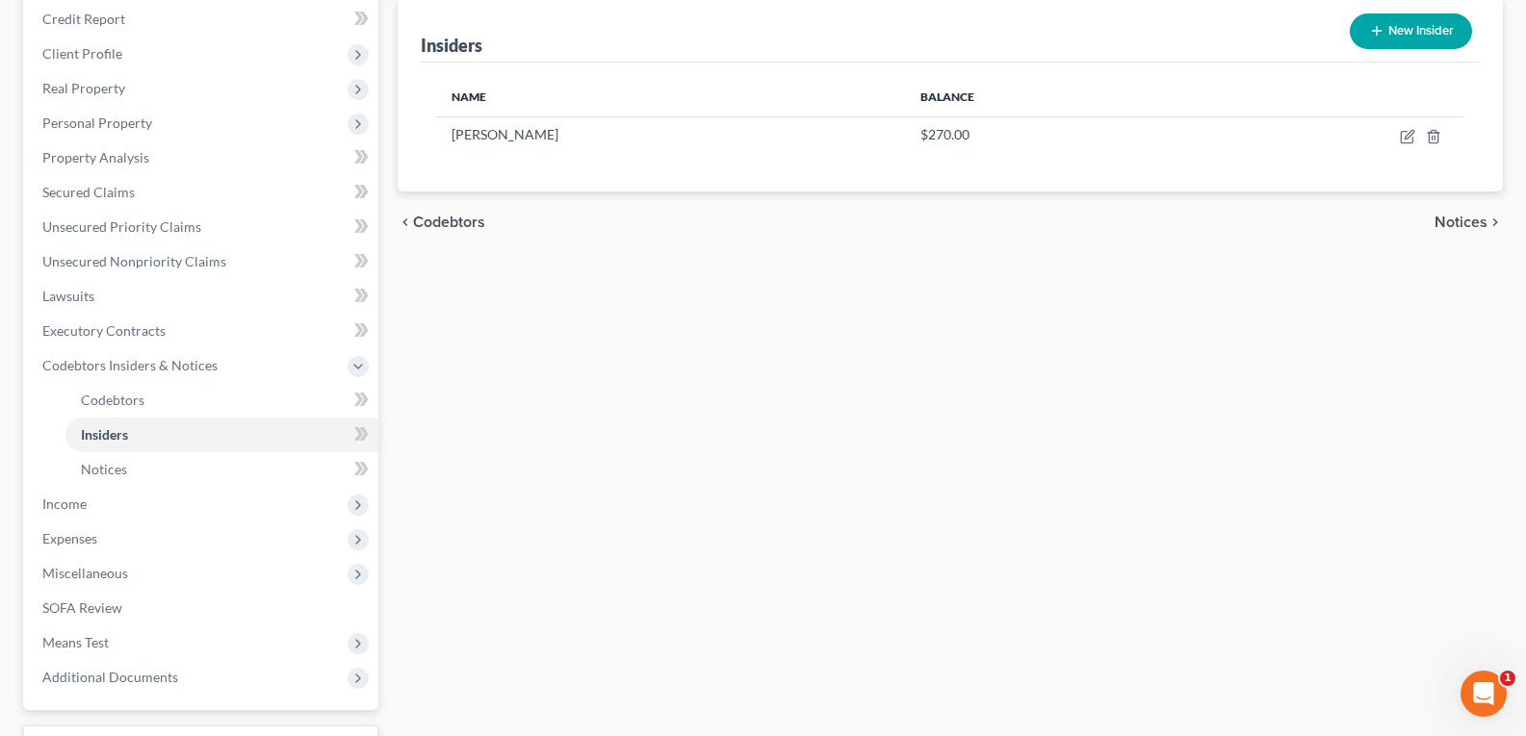
scroll to position [266, 0]
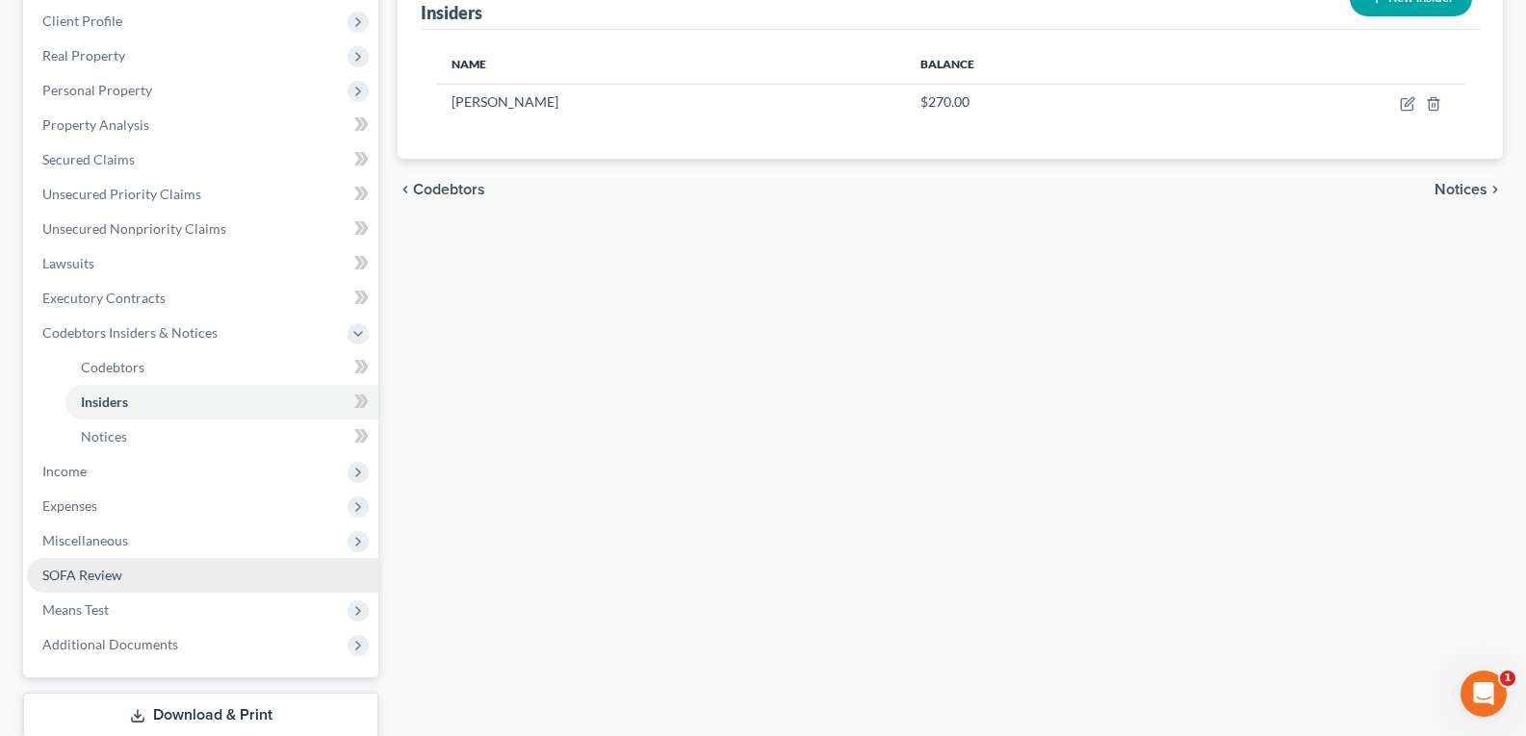
click at [69, 572] on span "SOFA Review" at bounding box center [82, 575] width 80 height 16
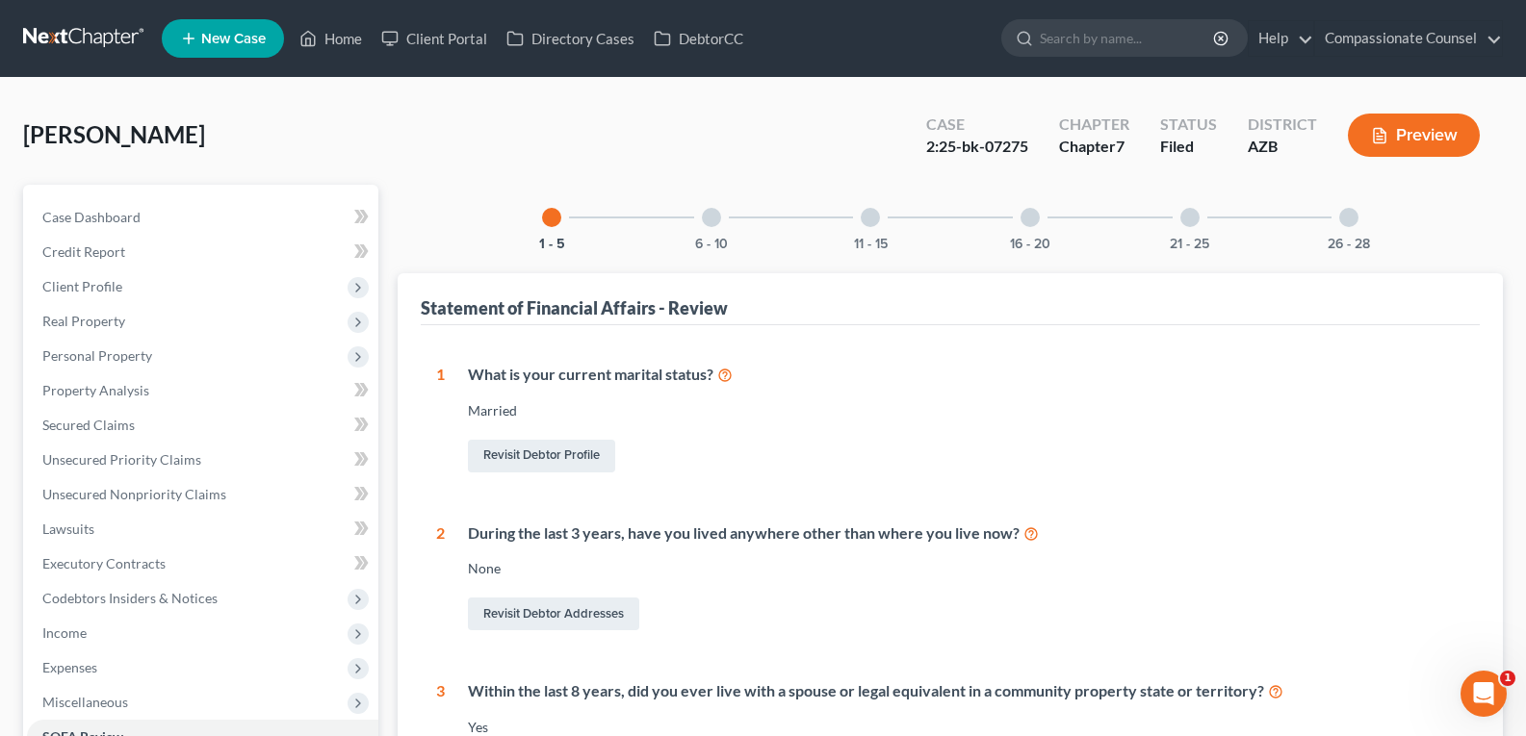
click at [705, 215] on div at bounding box center [711, 217] width 19 height 19
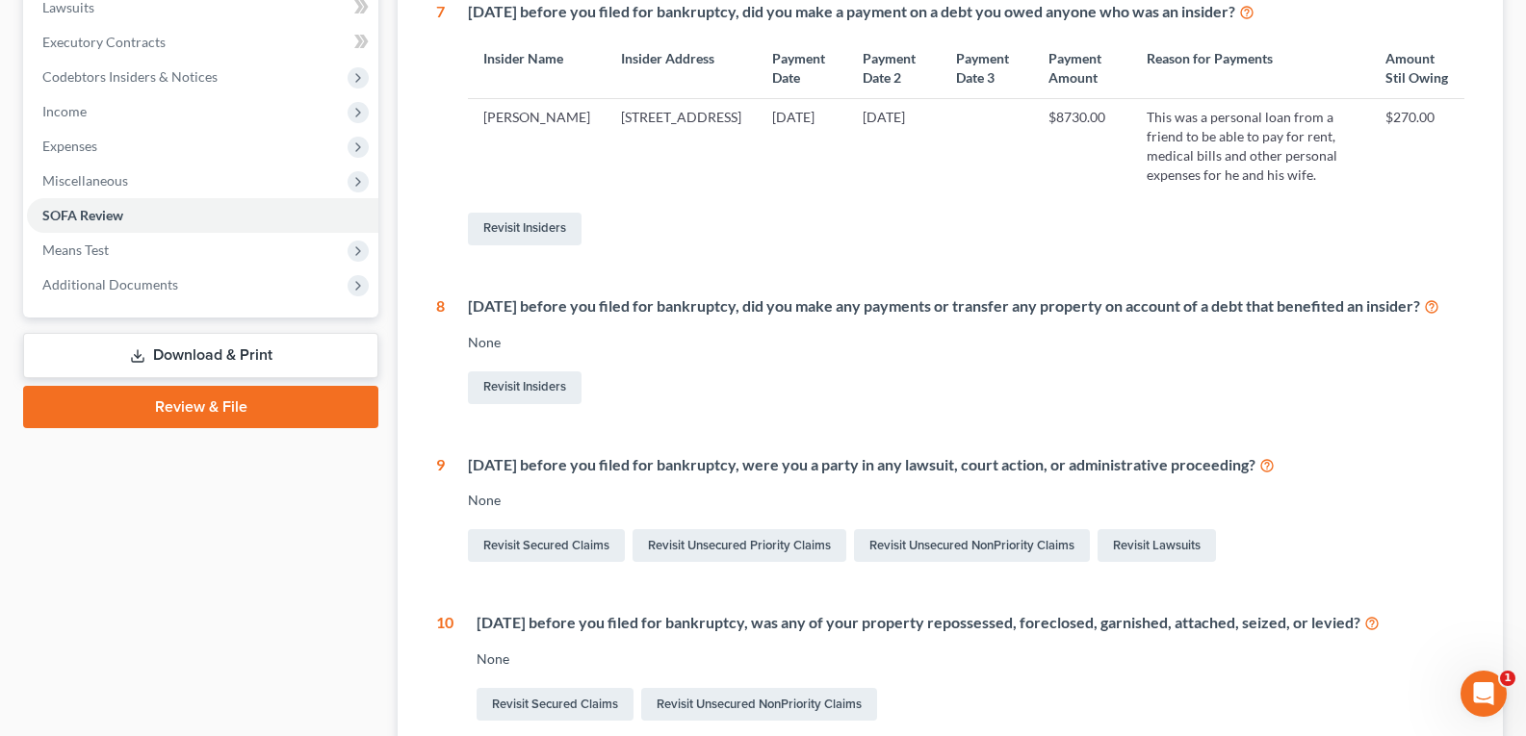
scroll to position [680, 0]
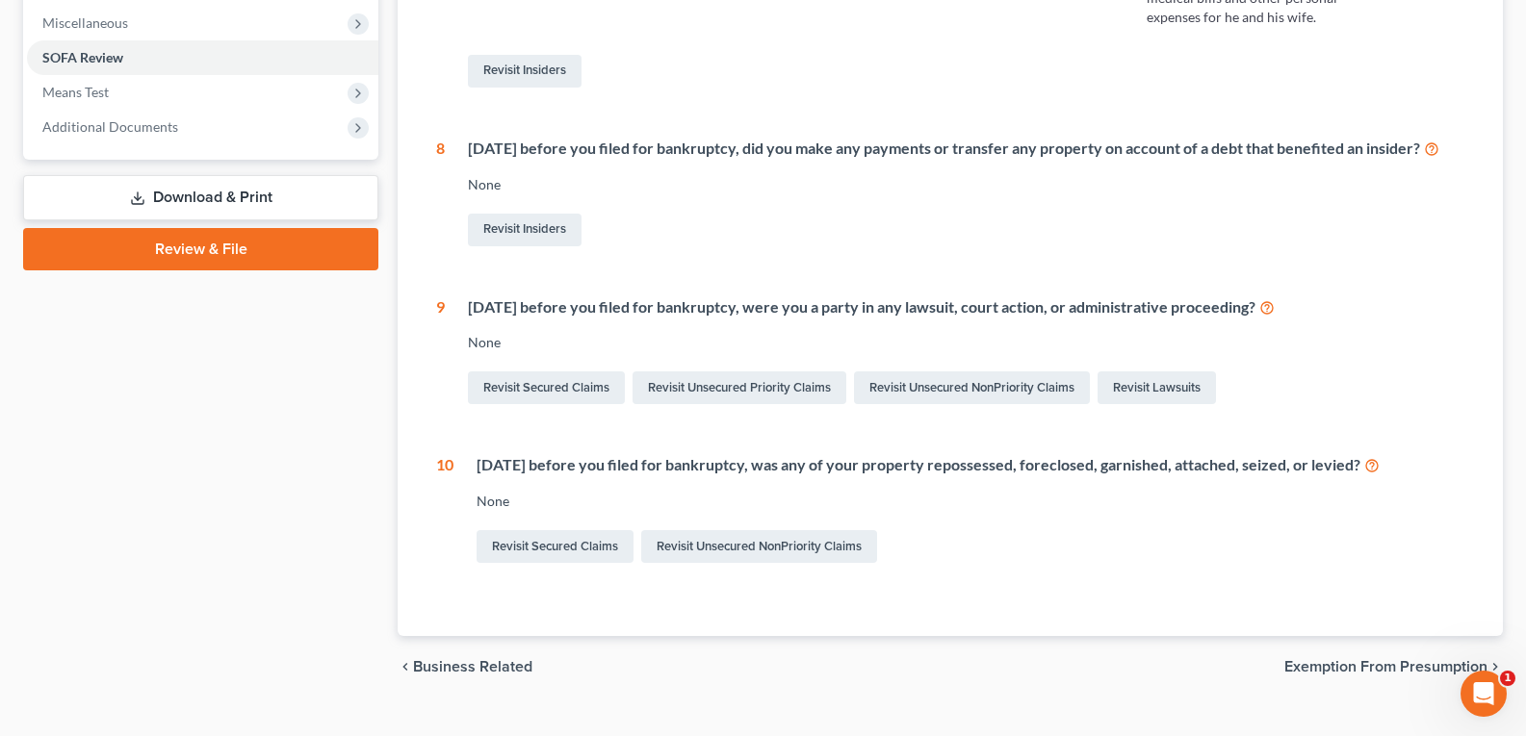
click at [1348, 679] on div "chevron_left Business Related Exemption from Presumption chevron_right" at bounding box center [950, 667] width 1105 height 62
click at [1347, 675] on span "Exemption from Presumption" at bounding box center [1385, 666] width 203 height 15
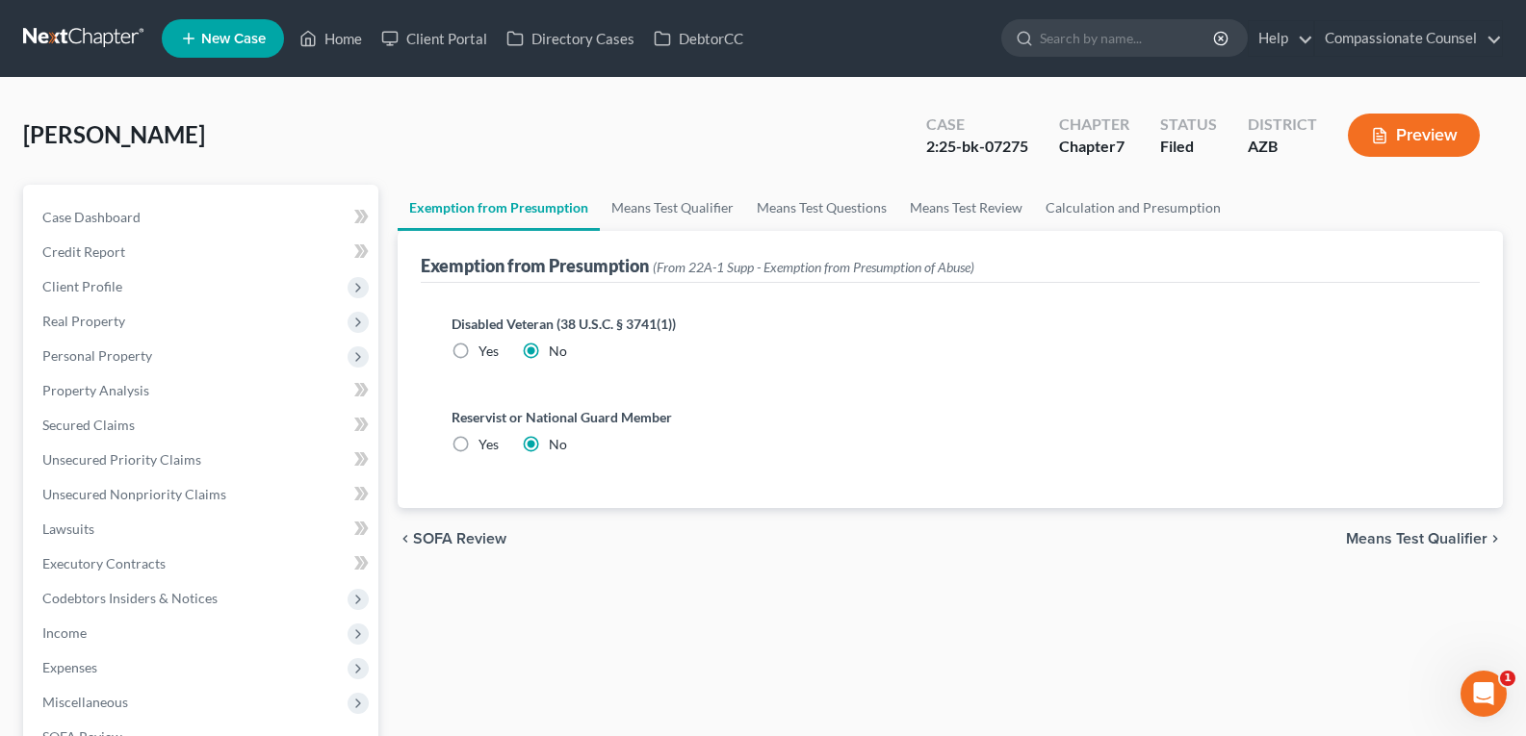
click at [1416, 541] on span "Means Test Qualifier" at bounding box center [1417, 538] width 142 height 15
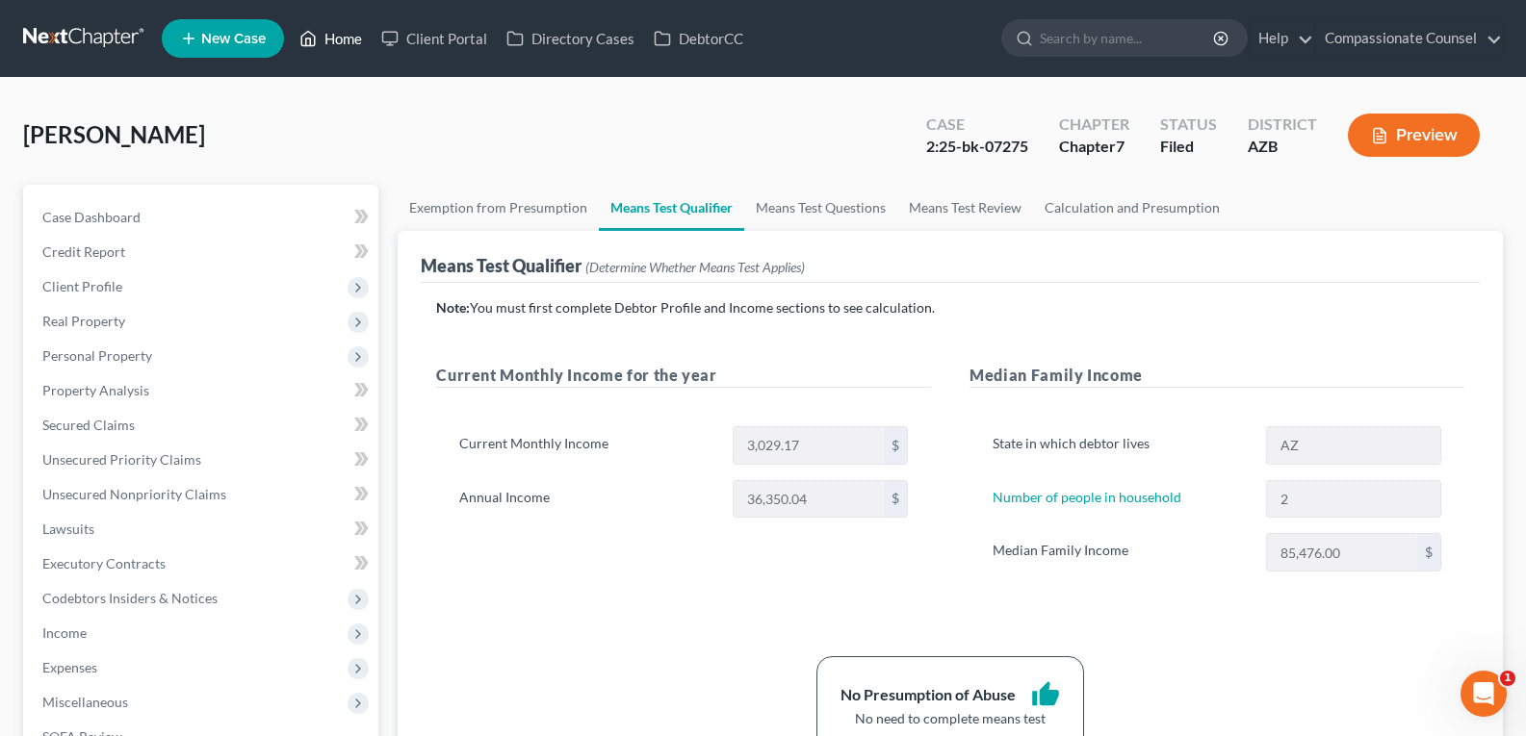
click at [334, 24] on link "Home" at bounding box center [331, 38] width 82 height 35
